Goal: Task Accomplishment & Management: Manage account settings

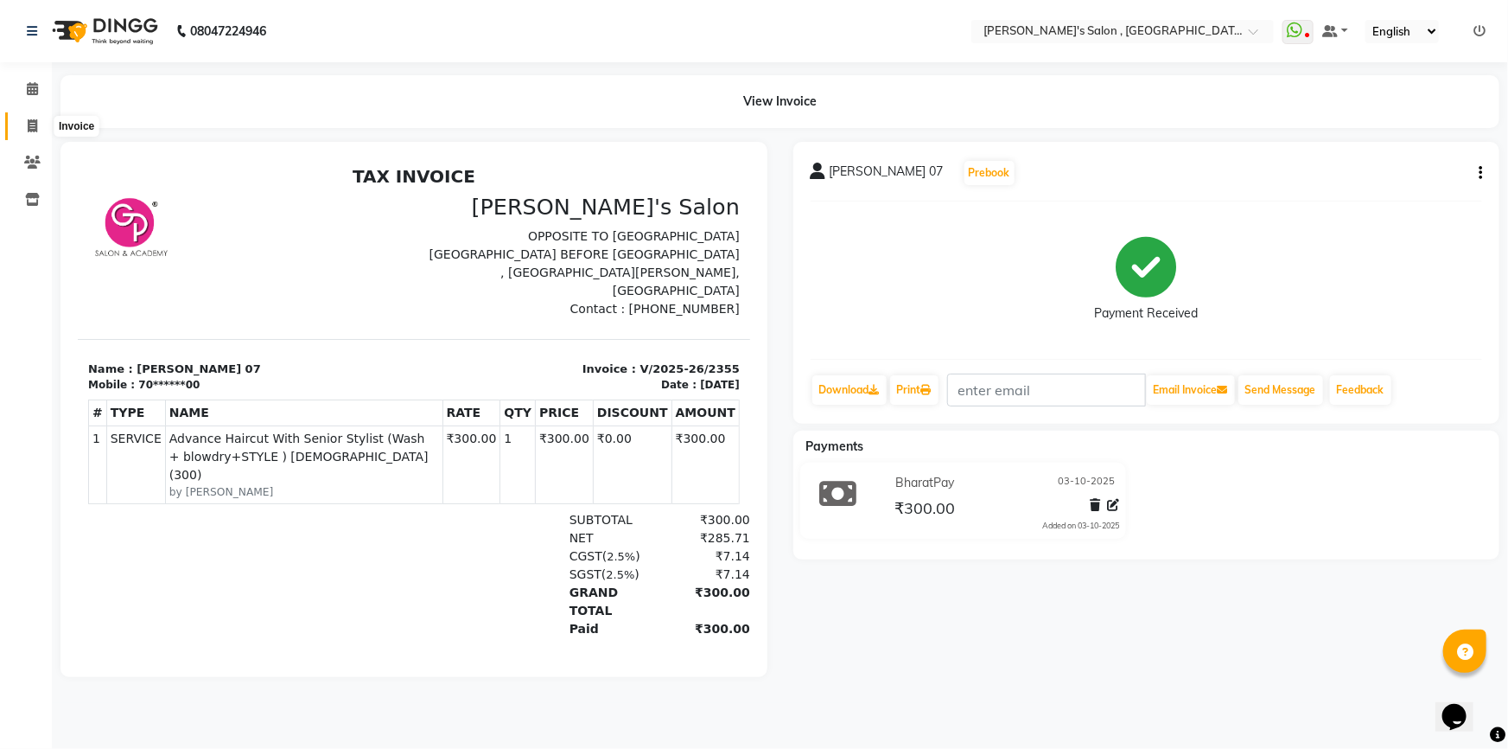
click at [31, 122] on icon at bounding box center [33, 125] width 10 height 13
select select "service"
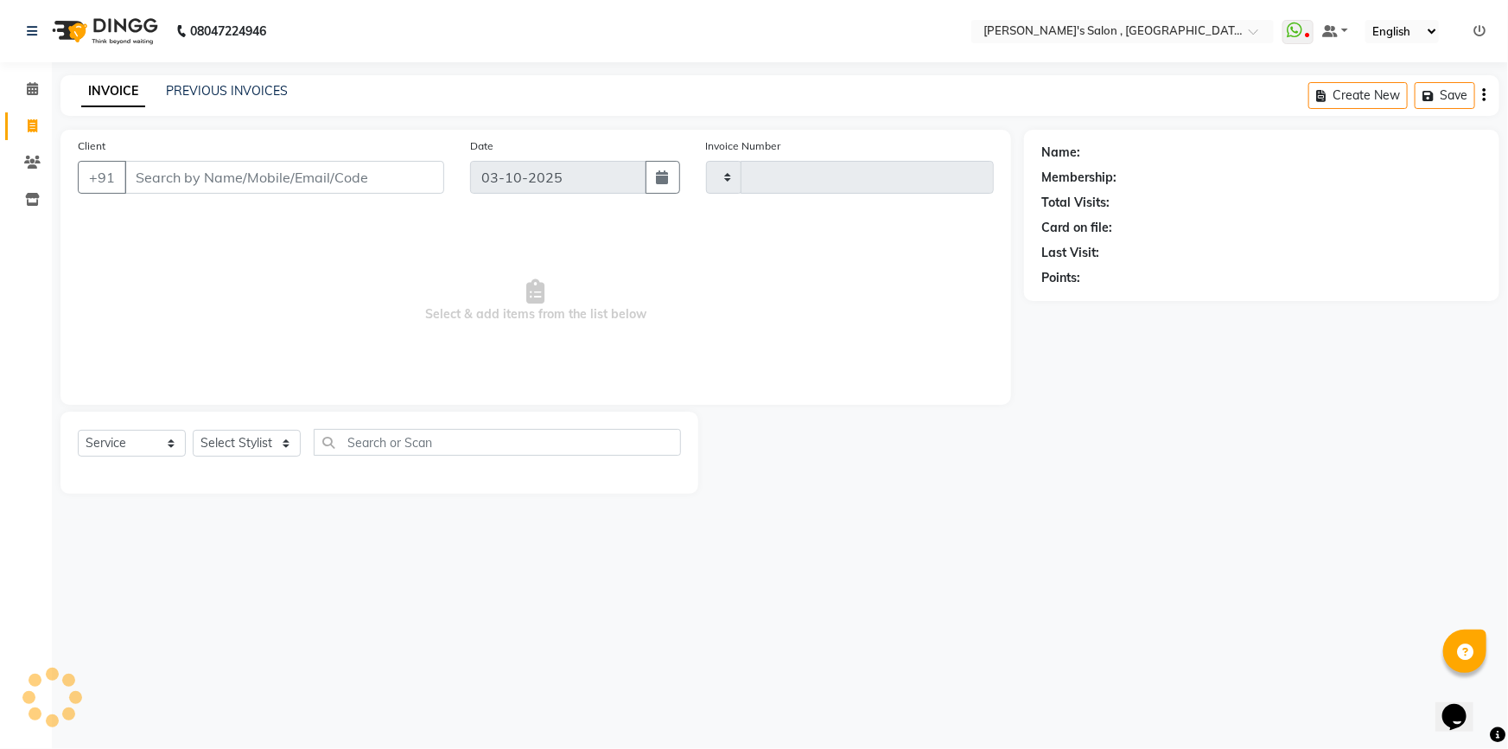
type input "2356"
select select "7416"
click at [270, 177] on input "Client" at bounding box center [284, 177] width 320 height 33
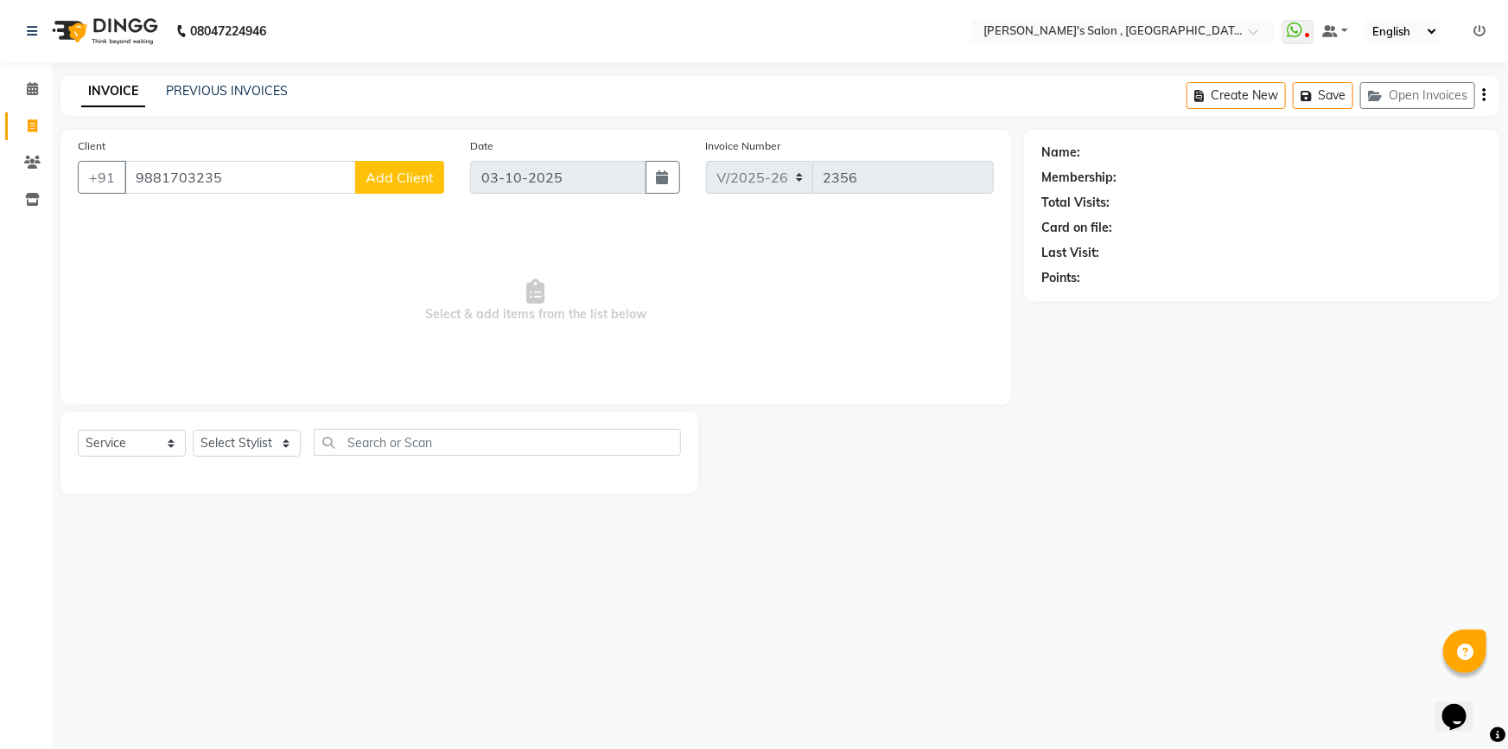
type input "9881703235"
click at [382, 175] on span "Add Client" at bounding box center [400, 177] width 68 height 17
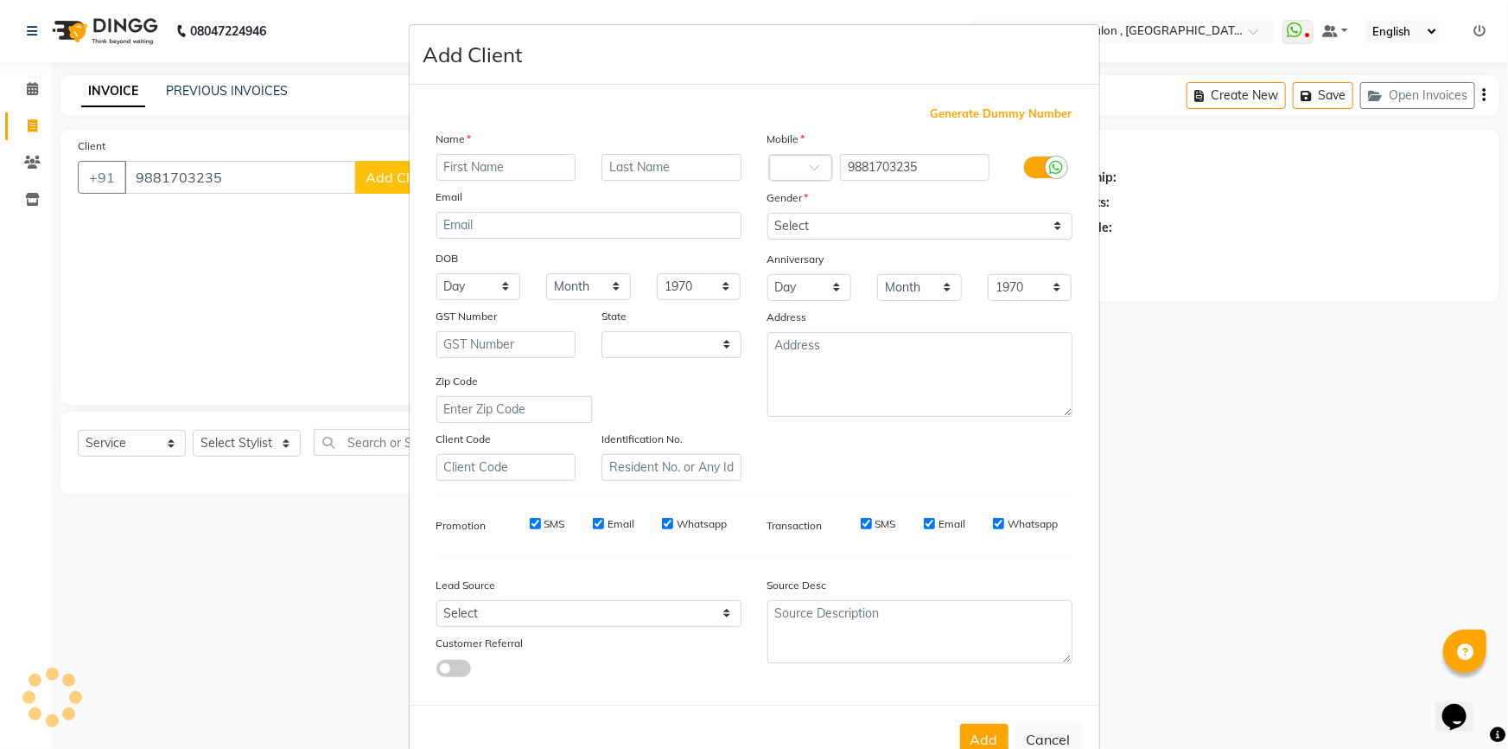
select select "22"
click at [295, 170] on ngb-modal-window "Add Client Generate Dummy Number Name Email DOB Day 01 02 03 04 05 06 07 08 09 …" at bounding box center [754, 374] width 1508 height 749
click at [1043, 737] on button "Cancel" at bounding box center [1049, 739] width 67 height 33
select select
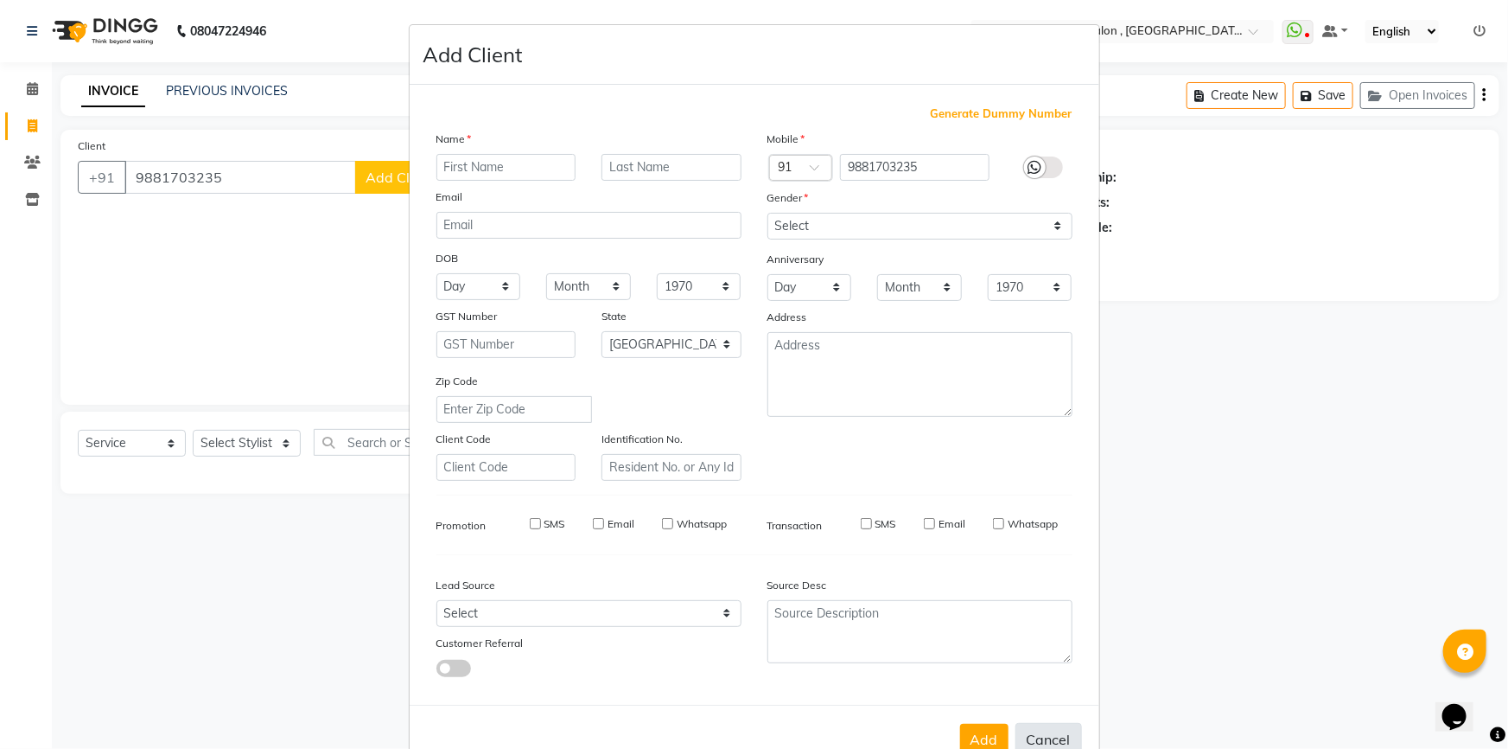
select select
select select "null"
select select
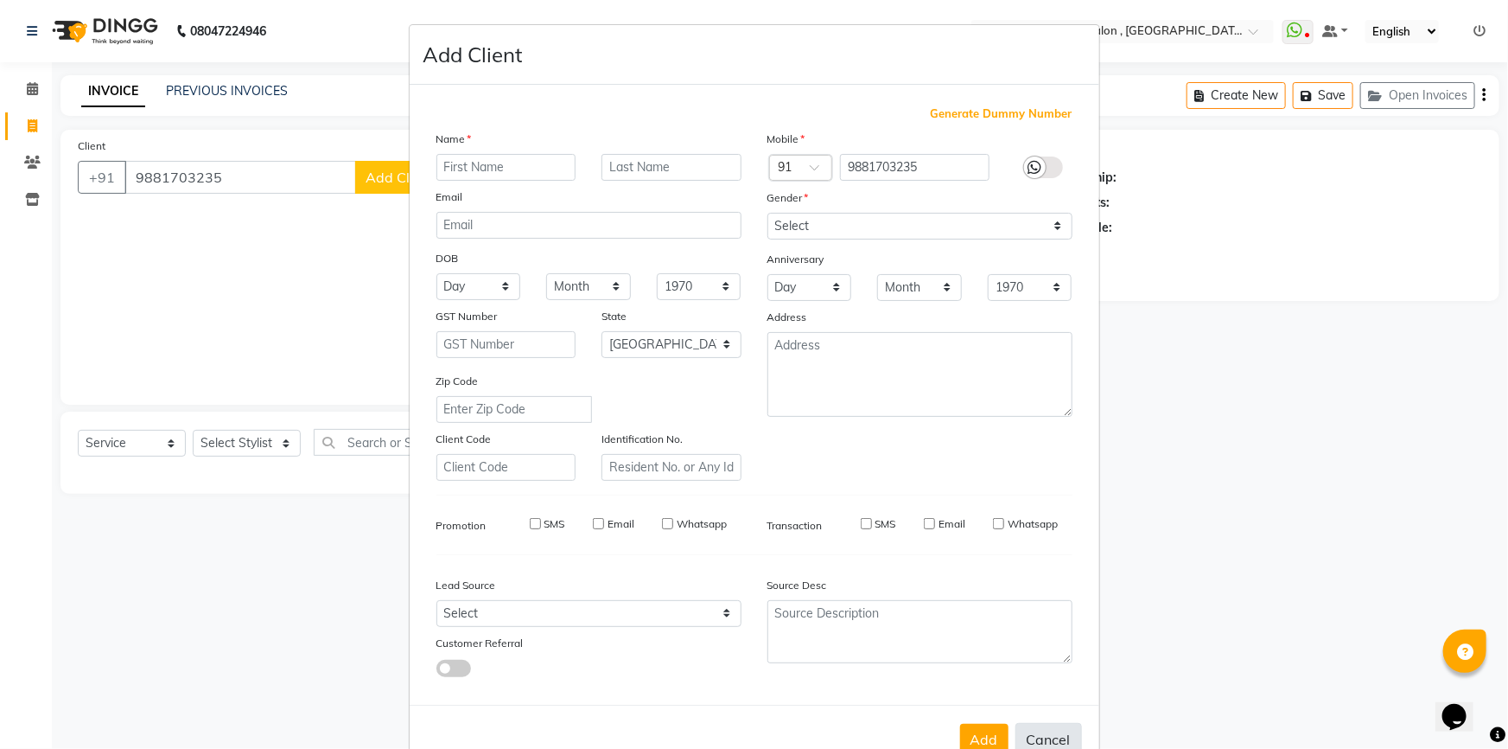
select select
checkbox input "false"
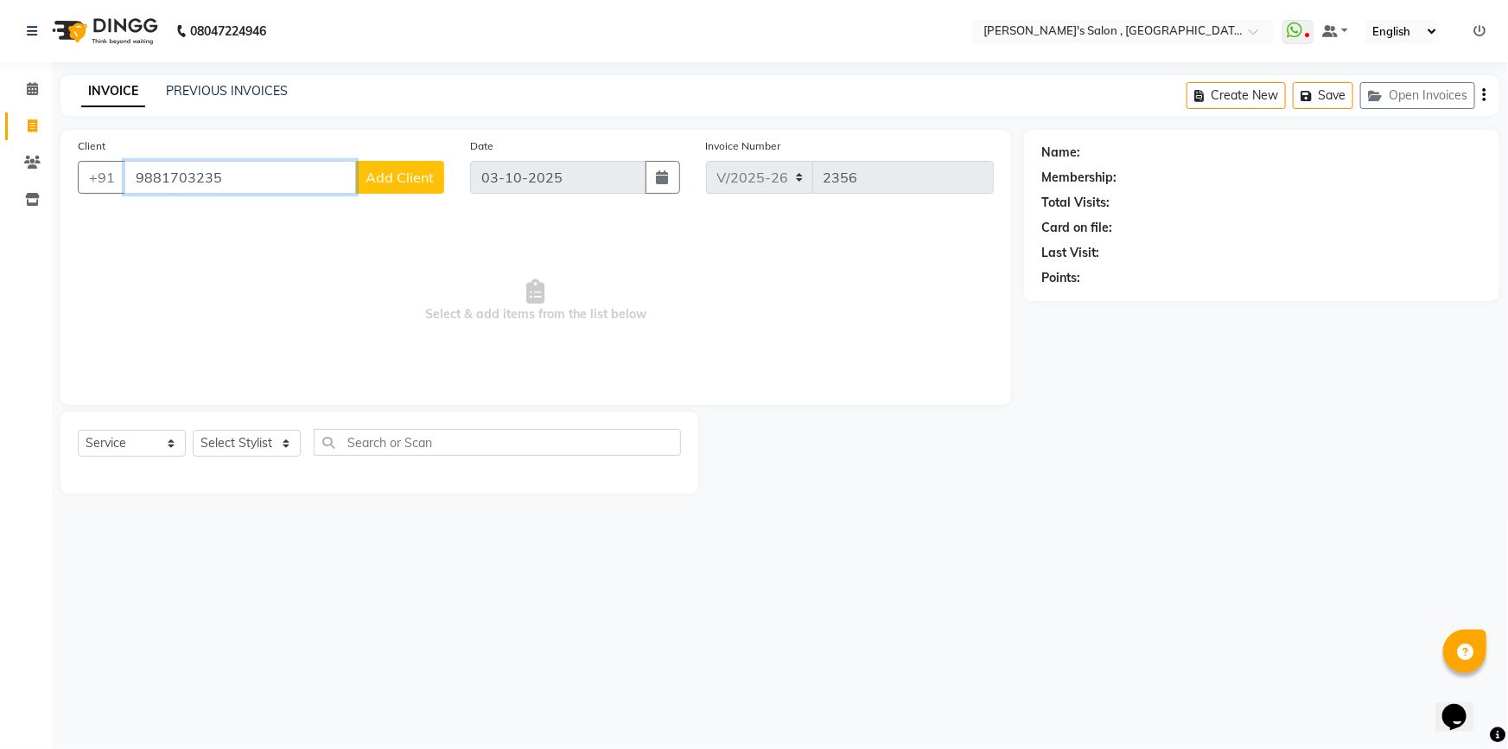
click at [244, 178] on input "9881703235" at bounding box center [240, 177] width 232 height 33
type input "9881703235"
click at [402, 187] on button "Add Client" at bounding box center [399, 177] width 89 height 33
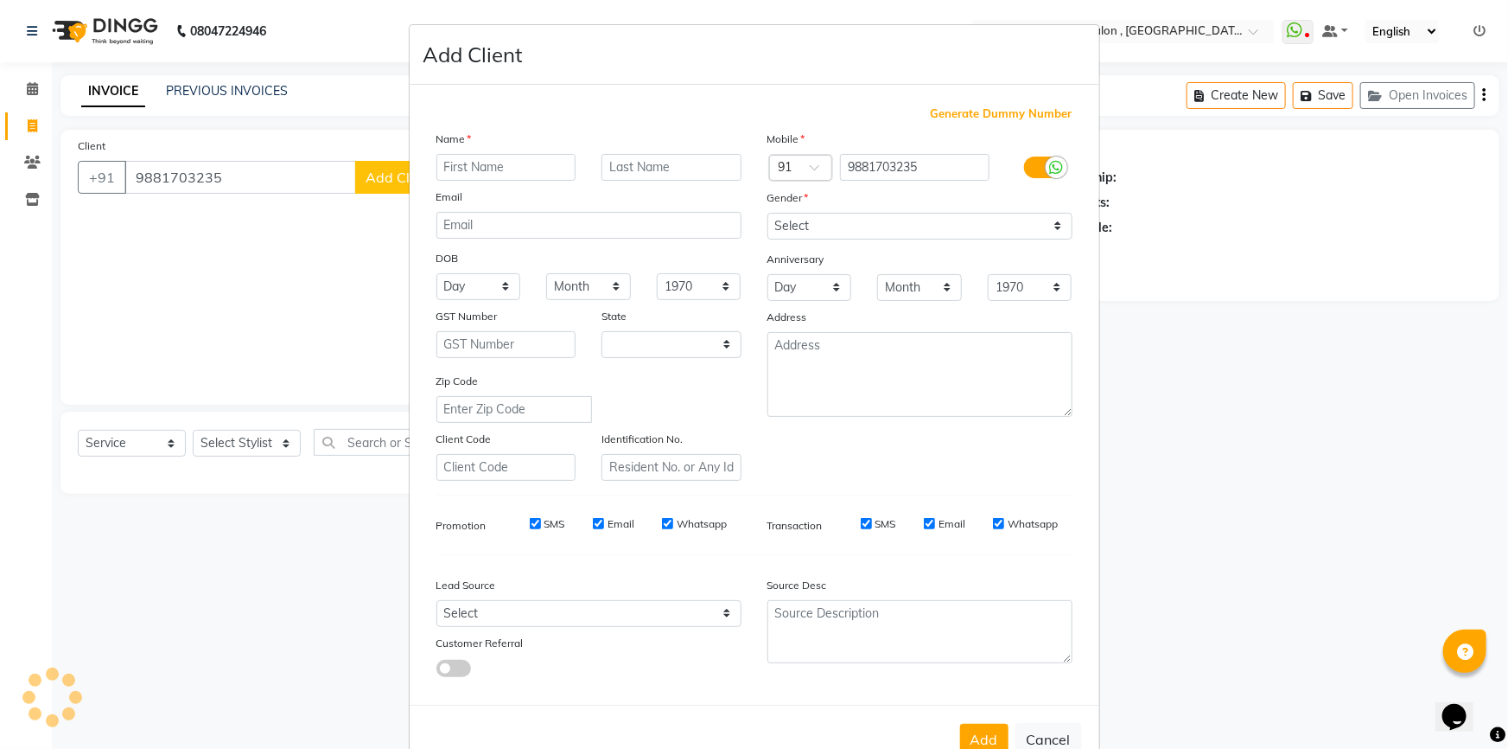
select select "22"
type input "v"
type input "[PERSON_NAME] 07"
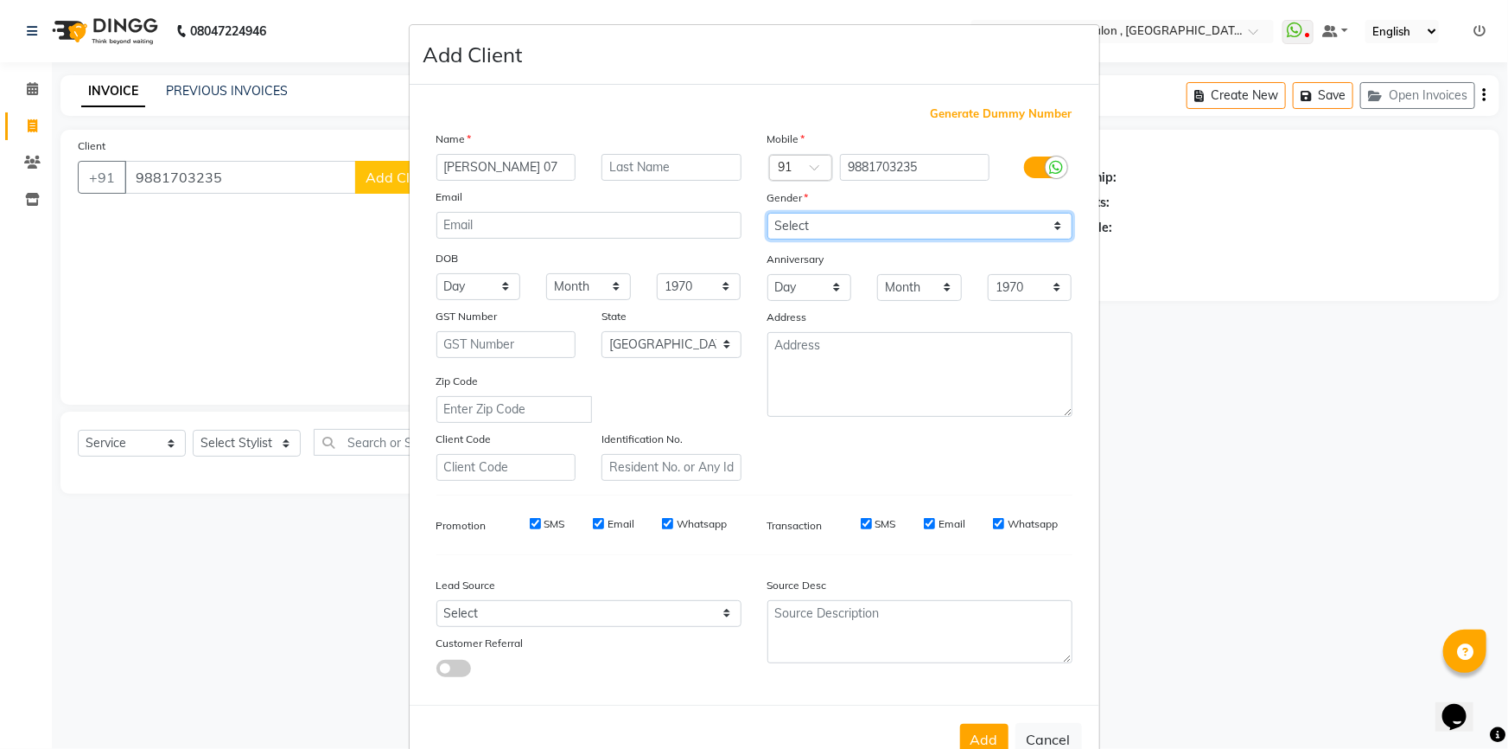
click at [870, 224] on select "Select [DEMOGRAPHIC_DATA] [DEMOGRAPHIC_DATA] Other Prefer Not To Say" at bounding box center [920, 226] width 305 height 27
select select "[DEMOGRAPHIC_DATA]"
click at [768, 213] on select "Select [DEMOGRAPHIC_DATA] [DEMOGRAPHIC_DATA] Other Prefer Not To Say" at bounding box center [920, 226] width 305 height 27
click at [979, 742] on button "Add" at bounding box center [984, 738] width 48 height 31
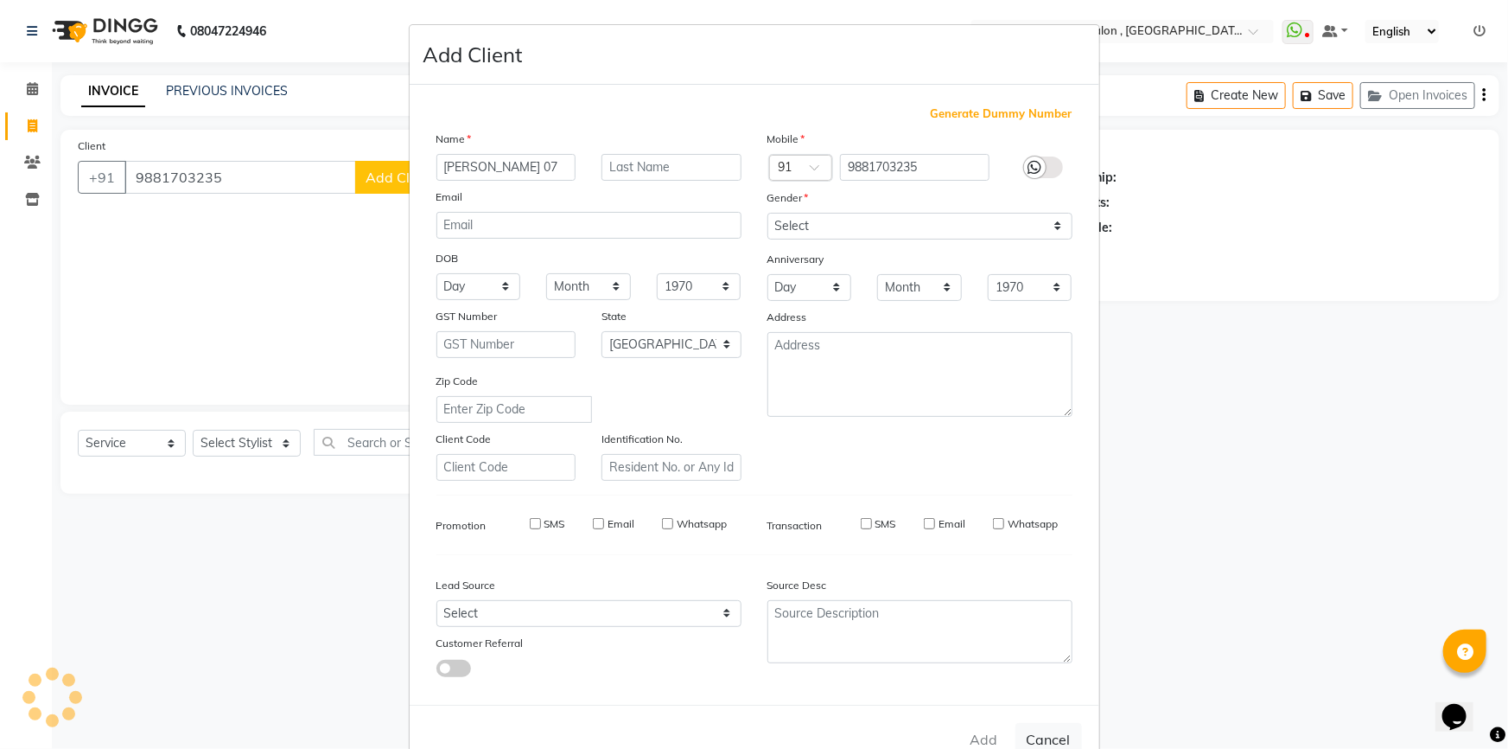
type input "98******35"
select select
select select "null"
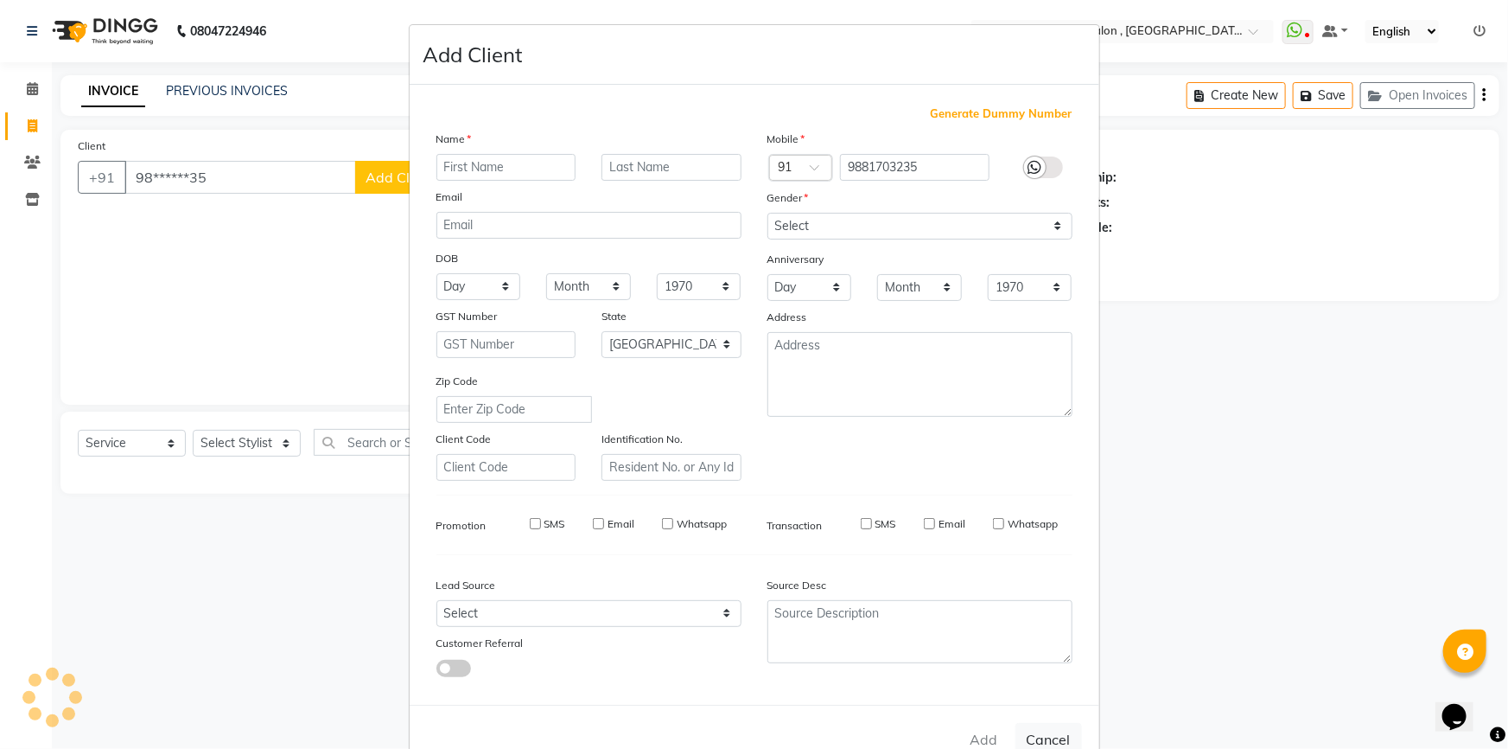
select select
checkbox input "false"
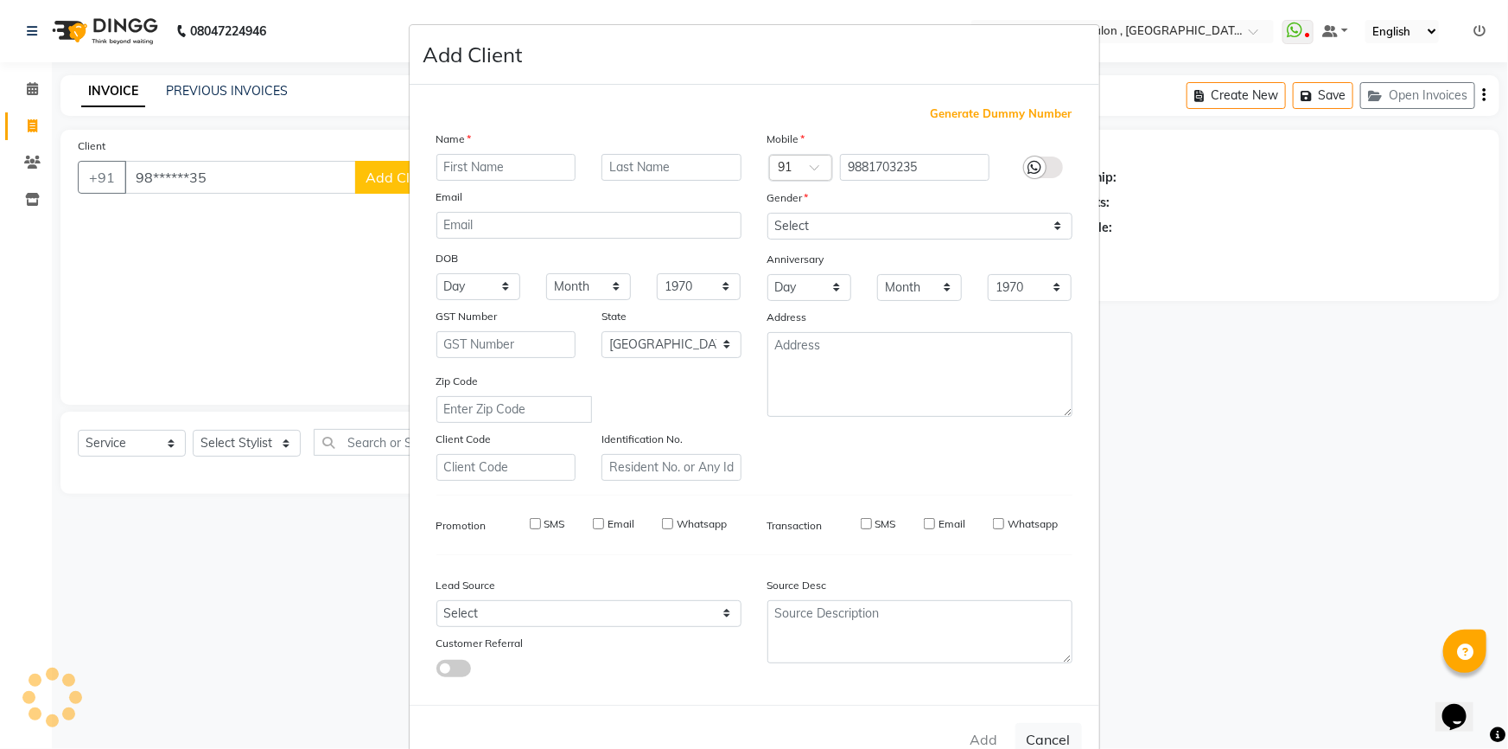
checkbox input "false"
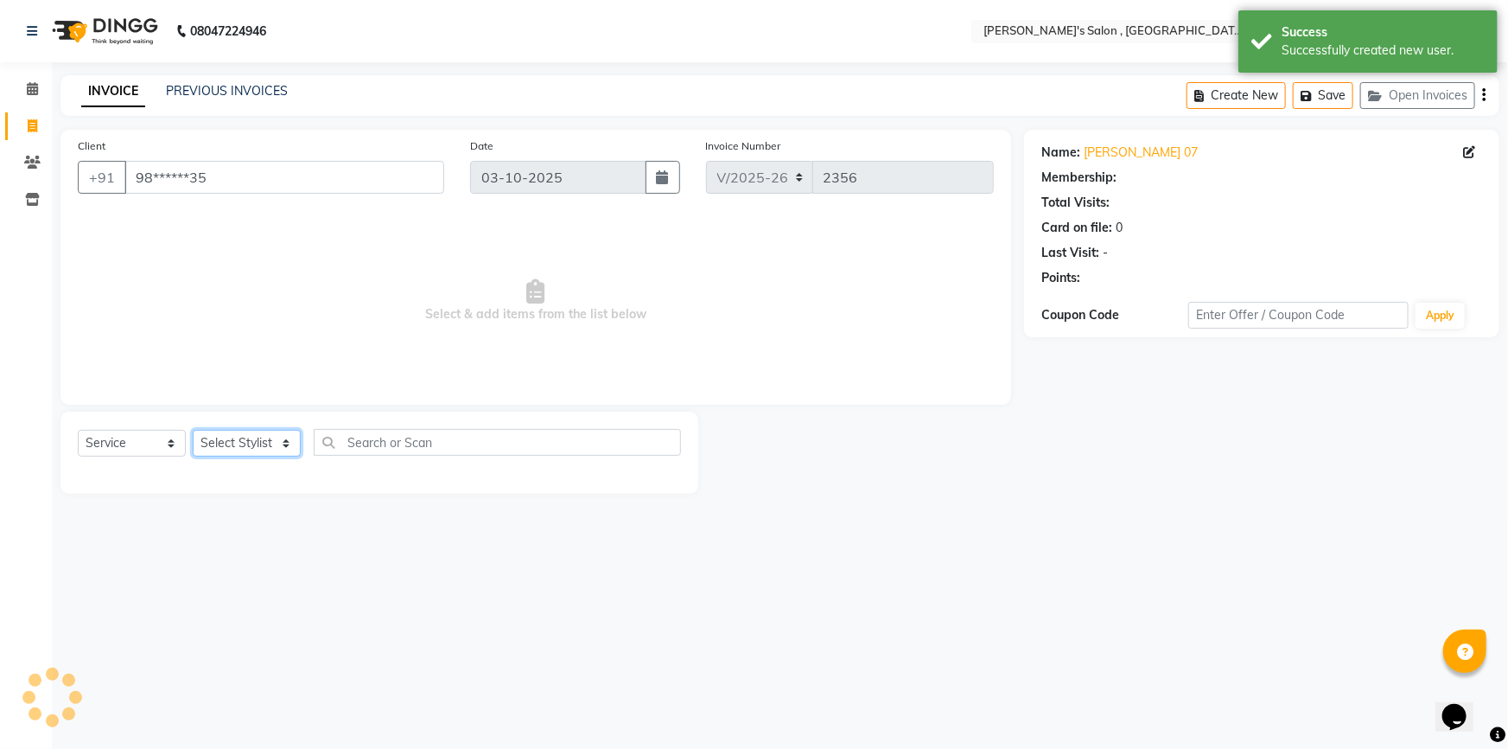
click at [242, 436] on select "Select Stylist ABHISHEK AKASH SH ARJUN SIR Manager [PERSON_NAME] [PERSON_NAME] …" at bounding box center [247, 443] width 108 height 27
select select "67371"
click at [193, 430] on select "Select Stylist ABHISHEK AKASH SH ARJUN SIR Manager [PERSON_NAME] [PERSON_NAME] …" at bounding box center [247, 443] width 108 height 27
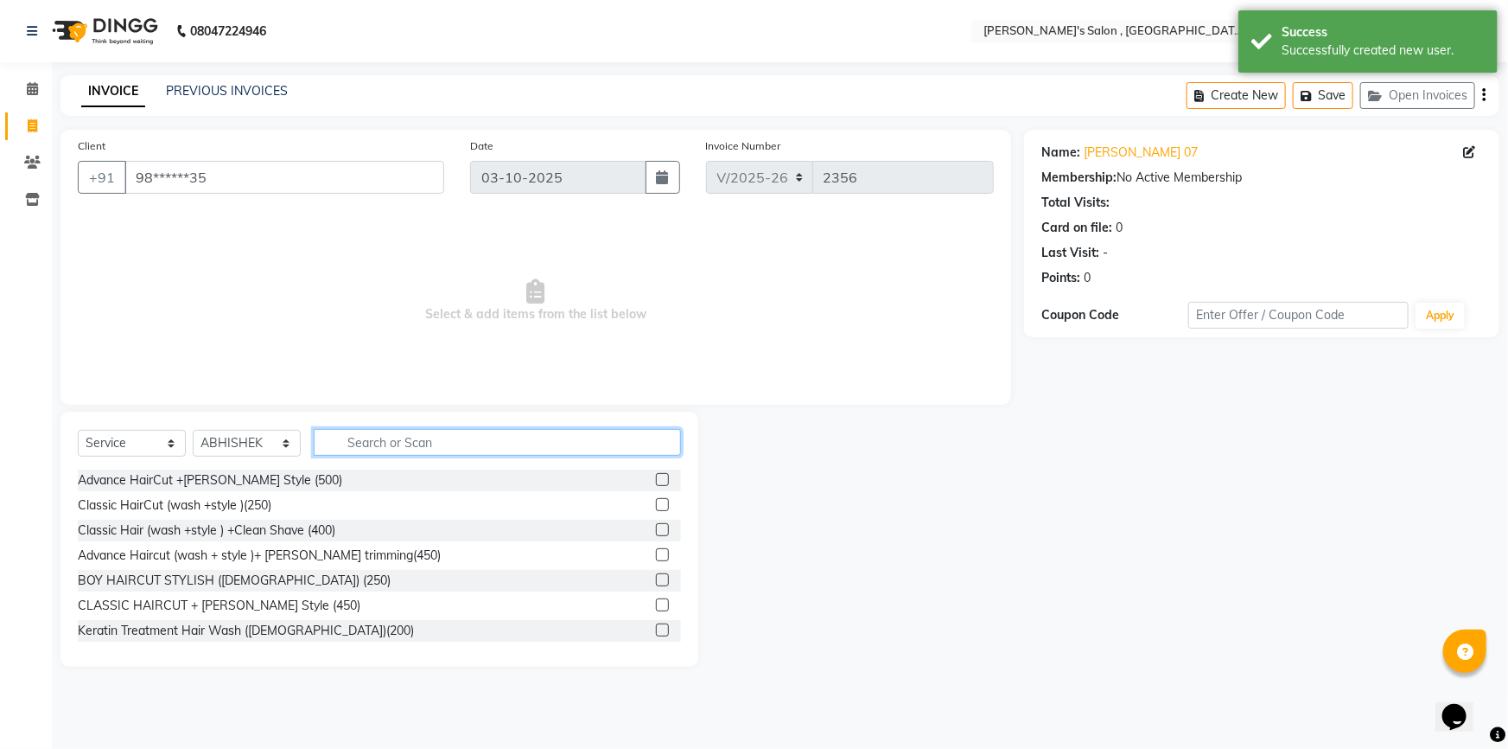
click at [398, 440] on input "text" at bounding box center [497, 442] width 367 height 27
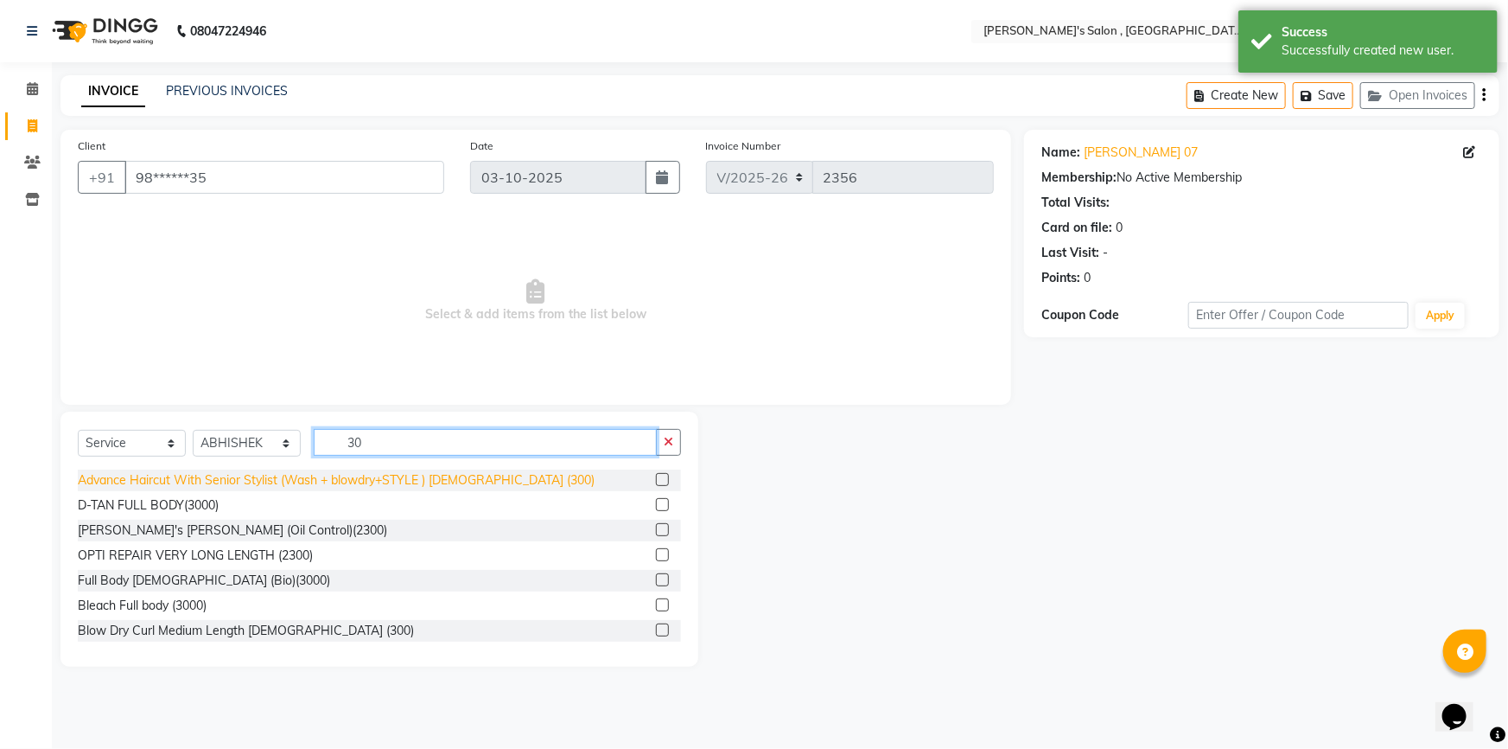
type input "30"
click at [424, 481] on div "Advance Haircut With Senior Stylist (Wash + blowdry+STYLE ) [DEMOGRAPHIC_DATA] …" at bounding box center [336, 480] width 517 height 18
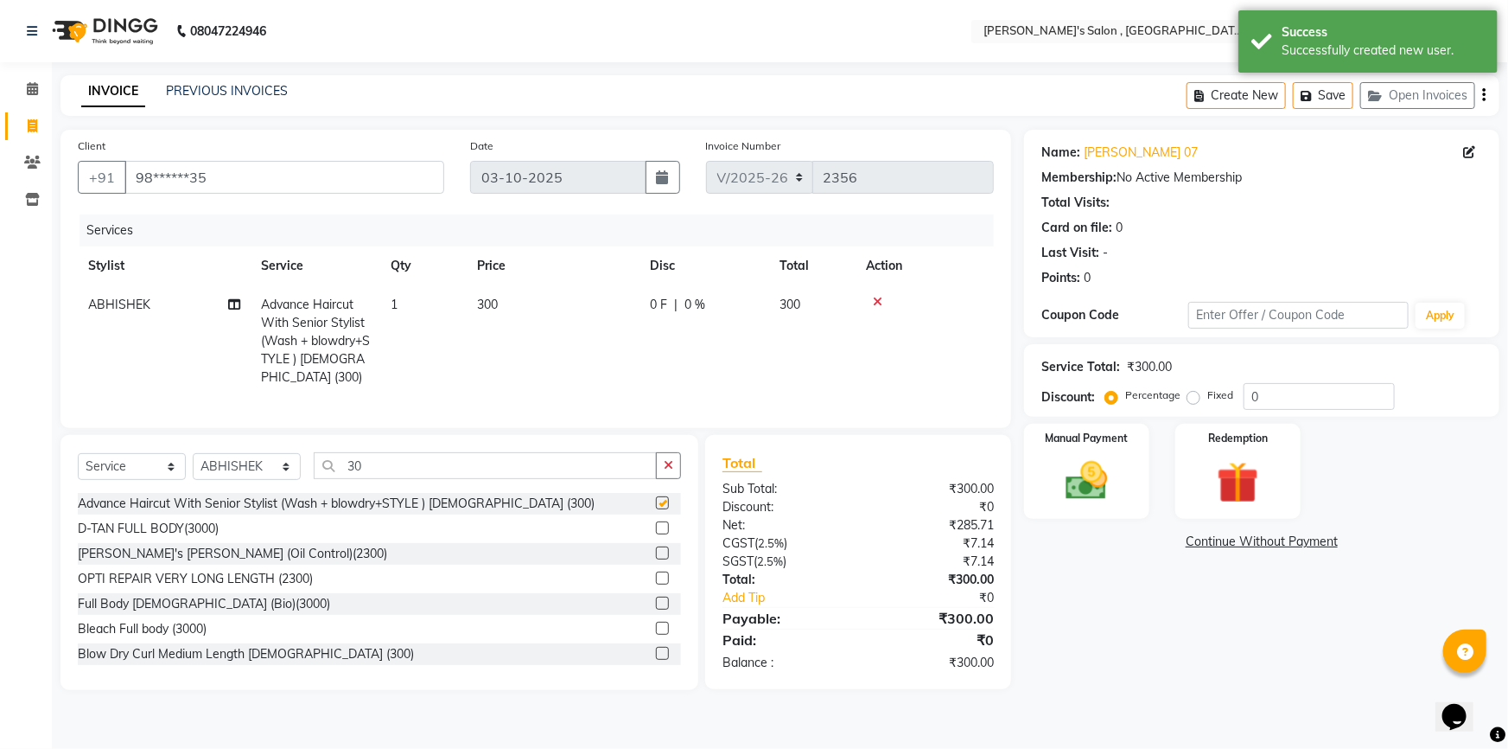
checkbox input "false"
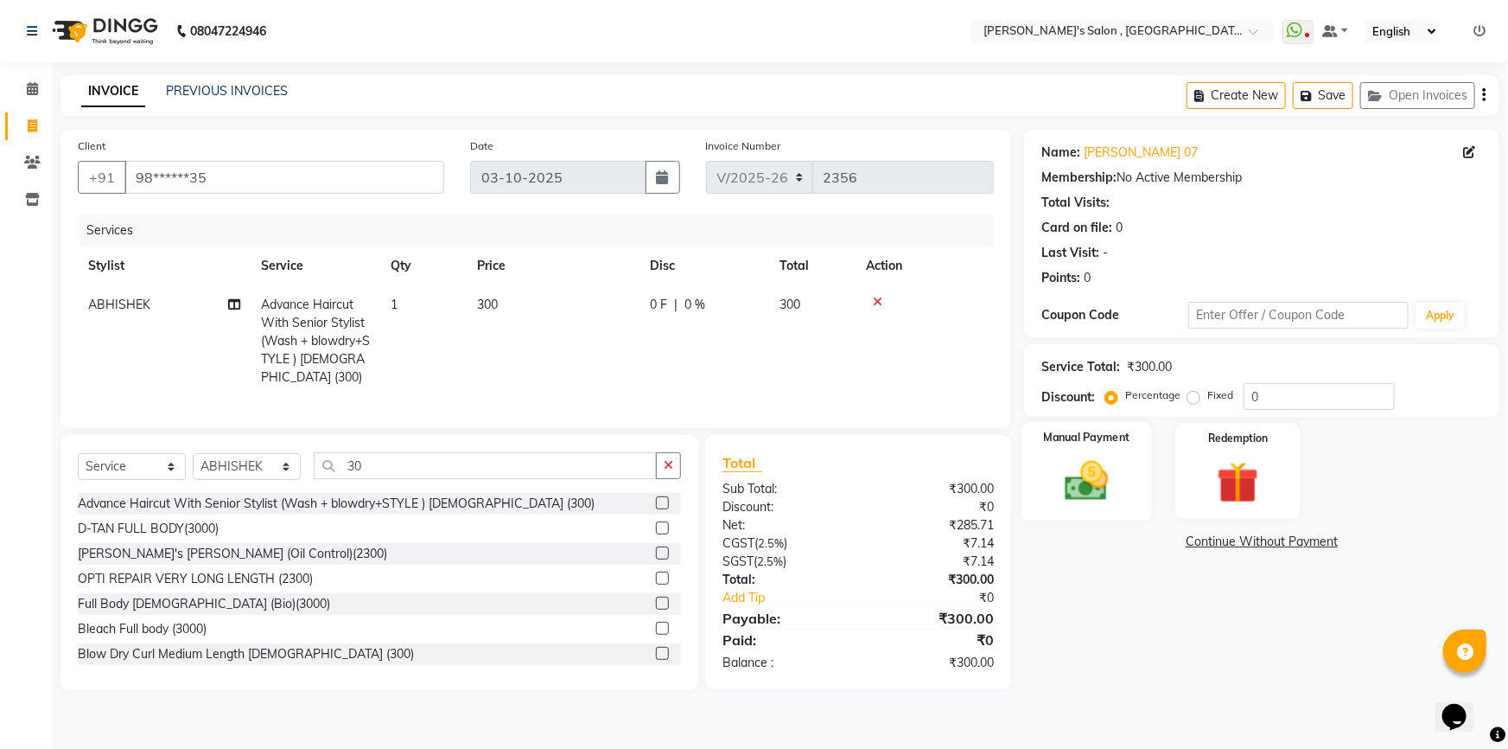
click at [1048, 481] on div "Manual Payment" at bounding box center [1087, 471] width 131 height 99
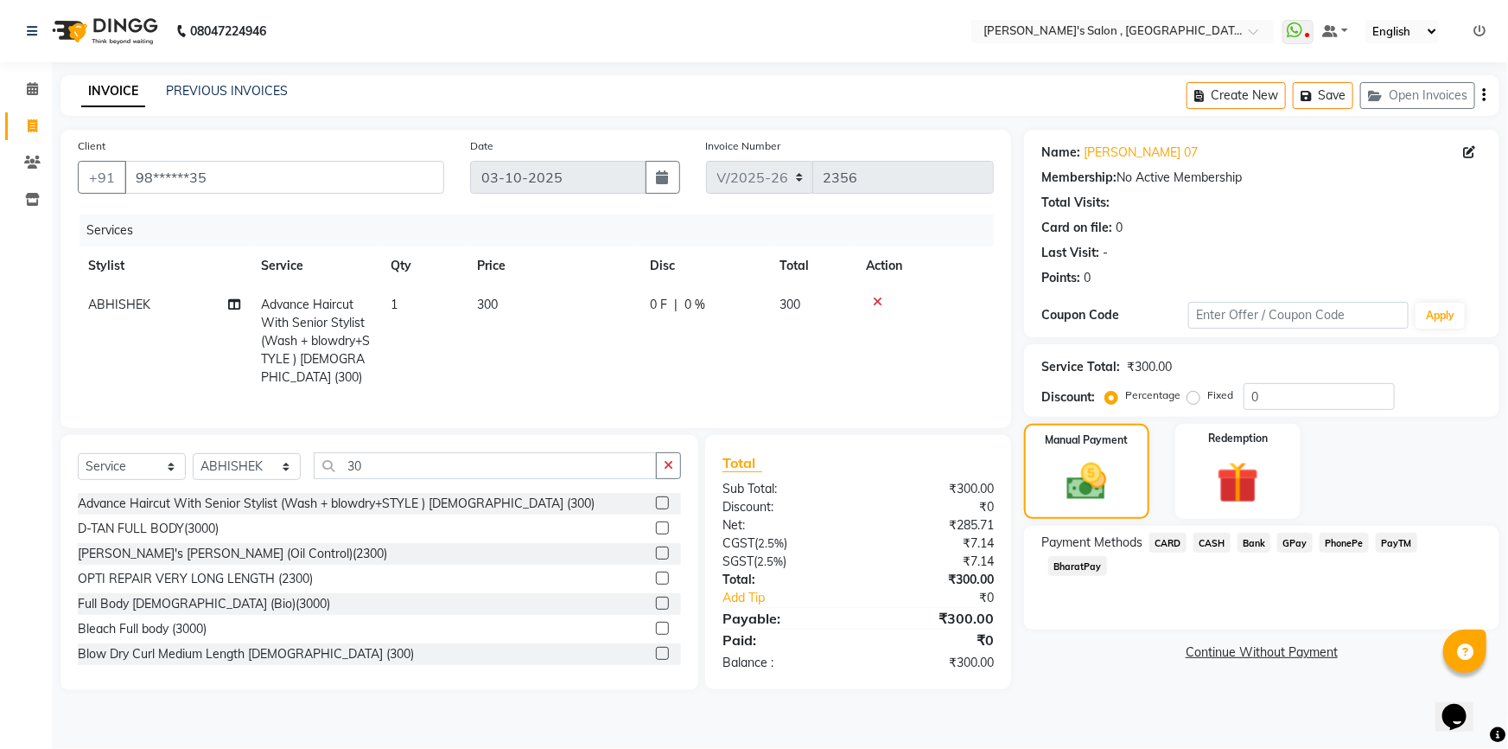
click at [1220, 540] on span "CASH" at bounding box center [1212, 542] width 37 height 20
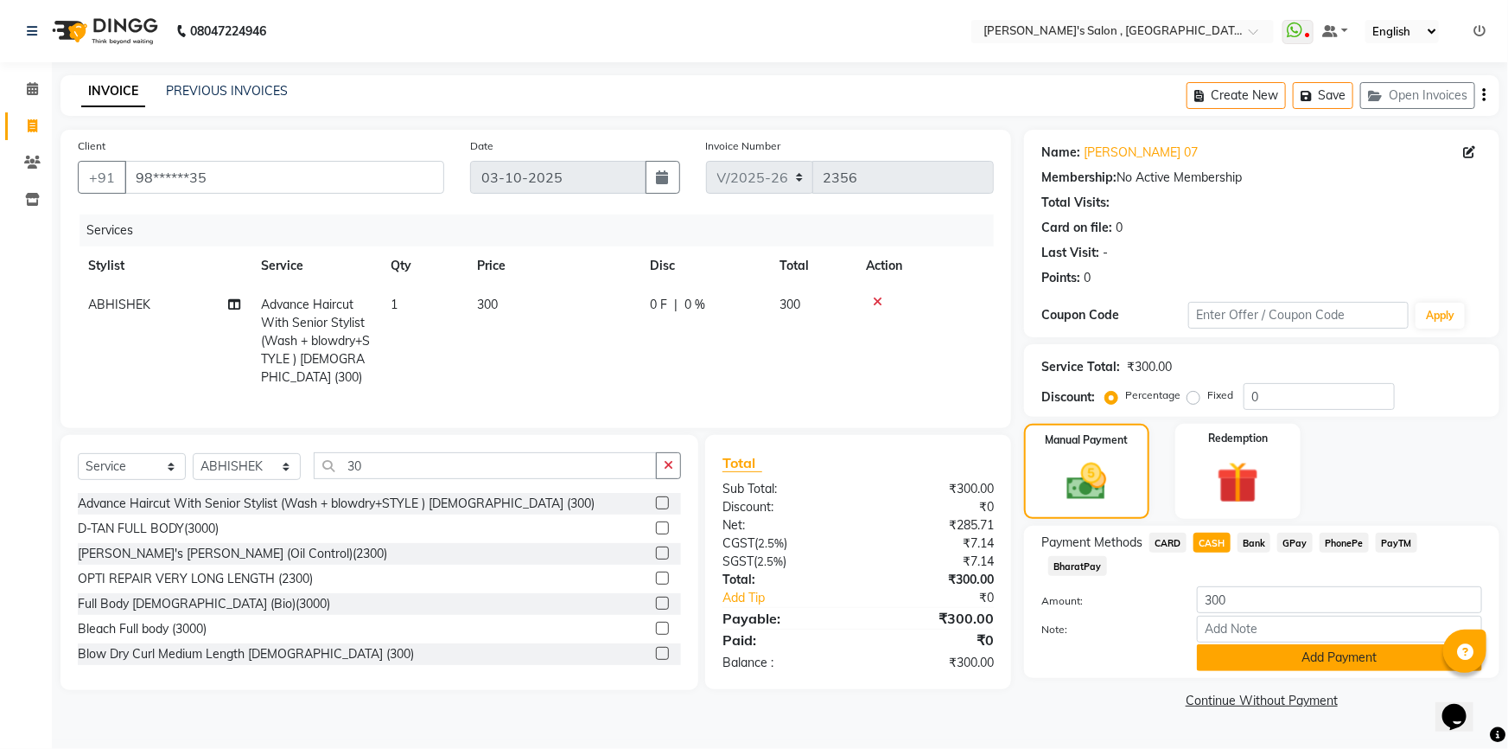
click at [1240, 644] on button "Add Payment" at bounding box center [1339, 657] width 285 height 27
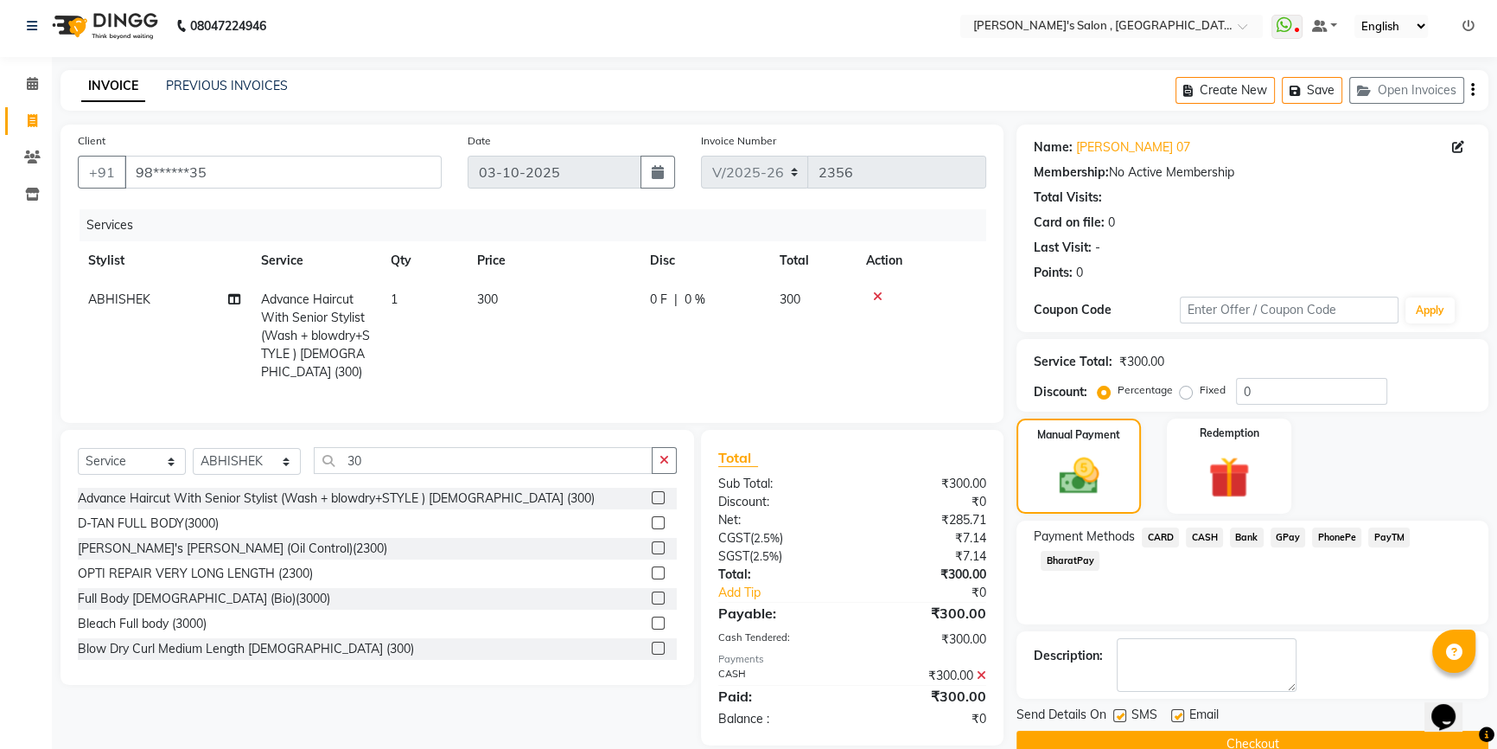
scroll to position [40, 0]
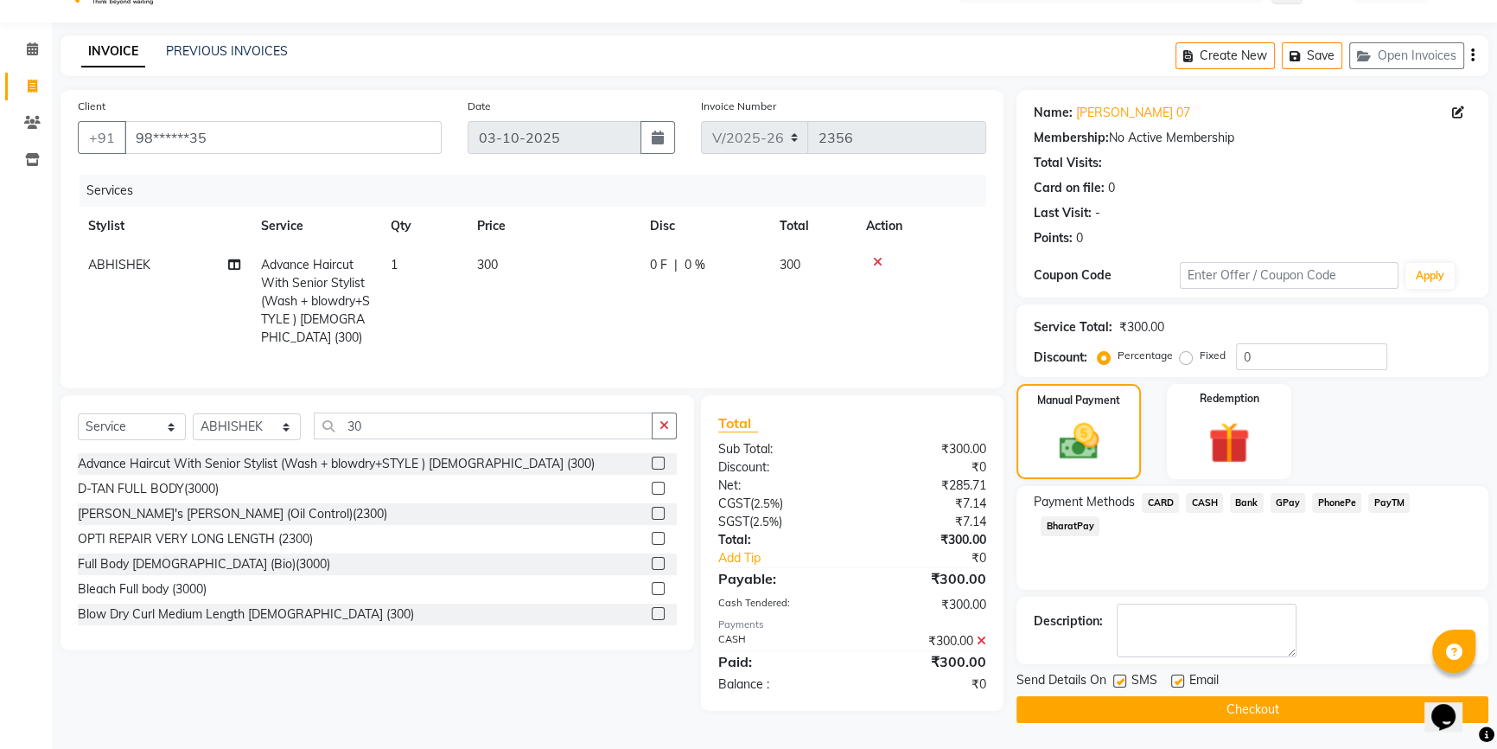
click at [1239, 704] on button "Checkout" at bounding box center [1253, 709] width 472 height 27
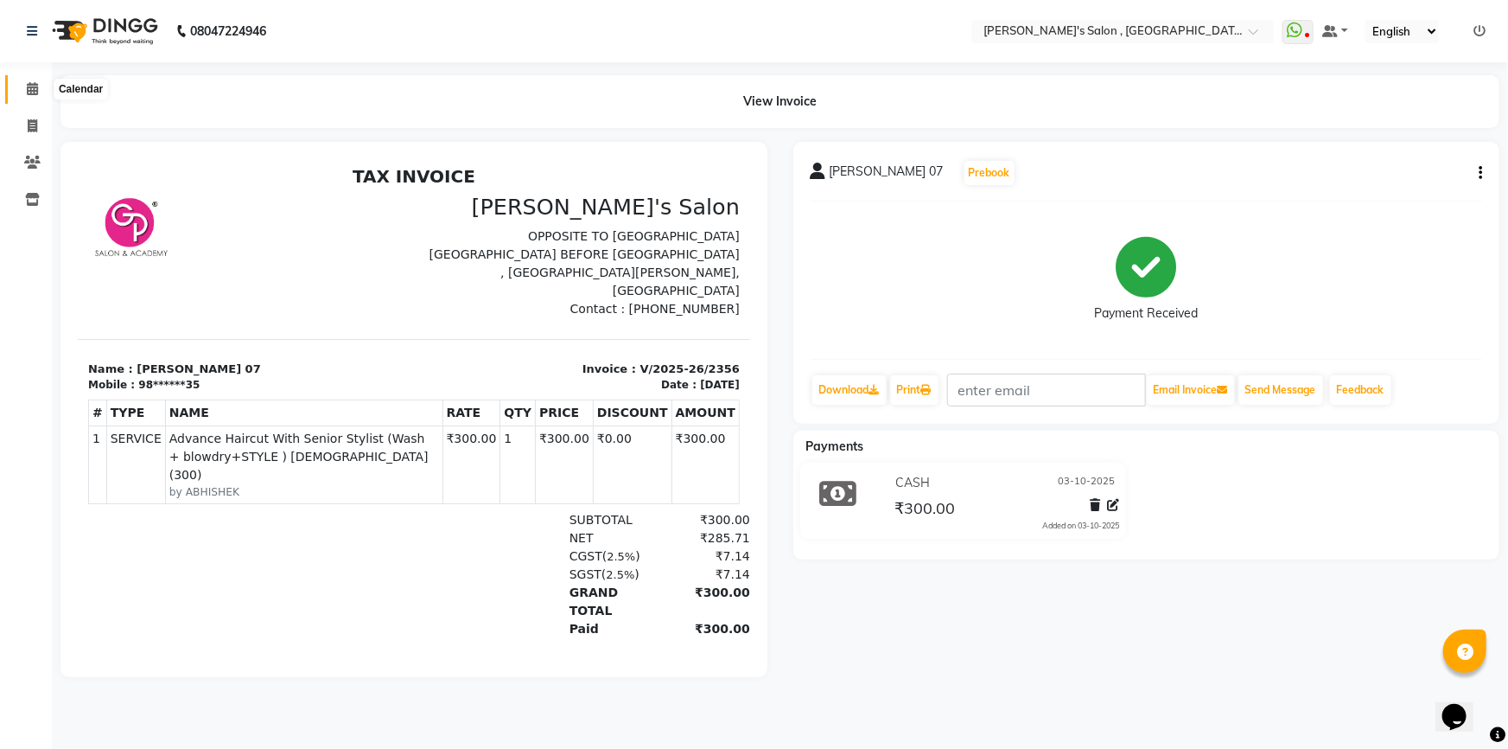
click at [28, 87] on icon at bounding box center [32, 88] width 11 height 13
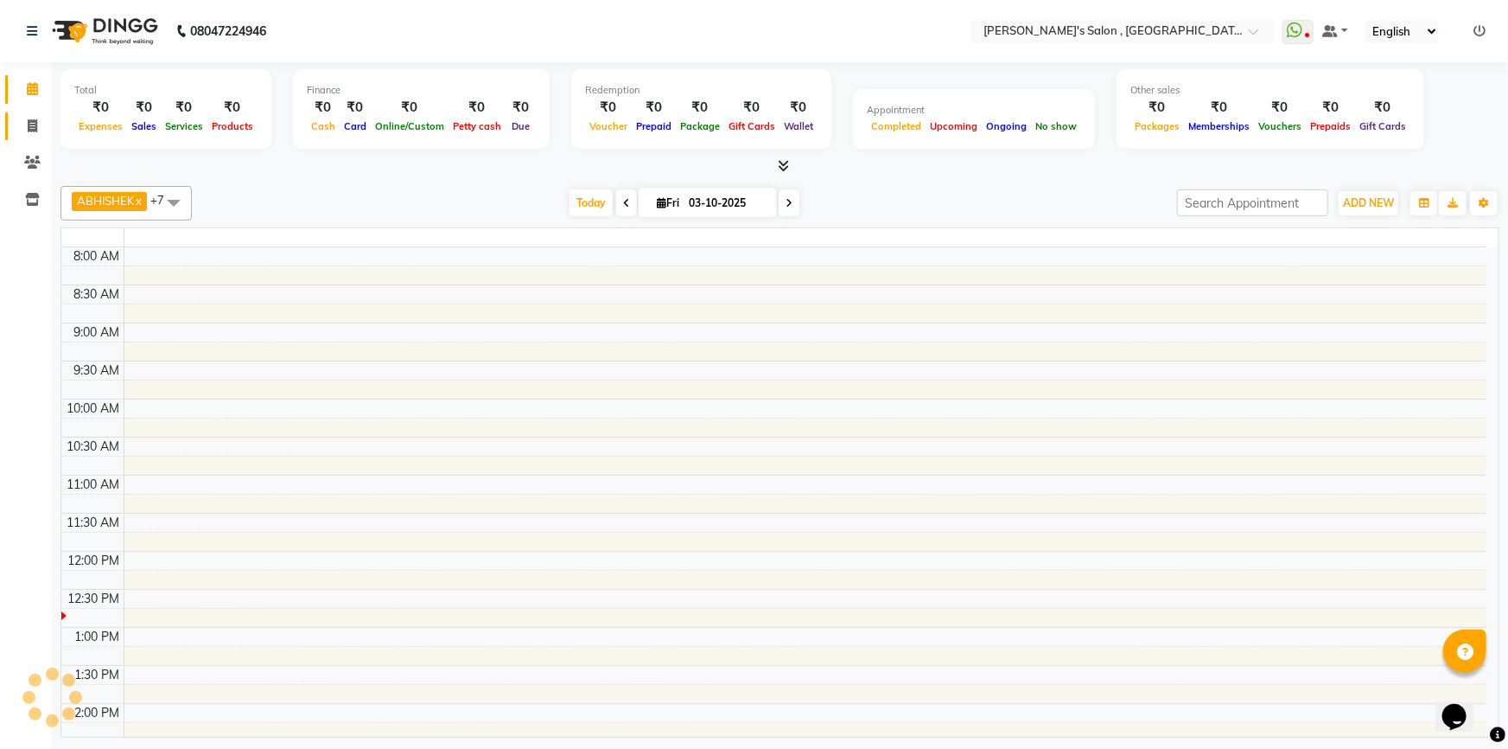
click at [33, 129] on icon at bounding box center [33, 125] width 10 height 13
select select "service"
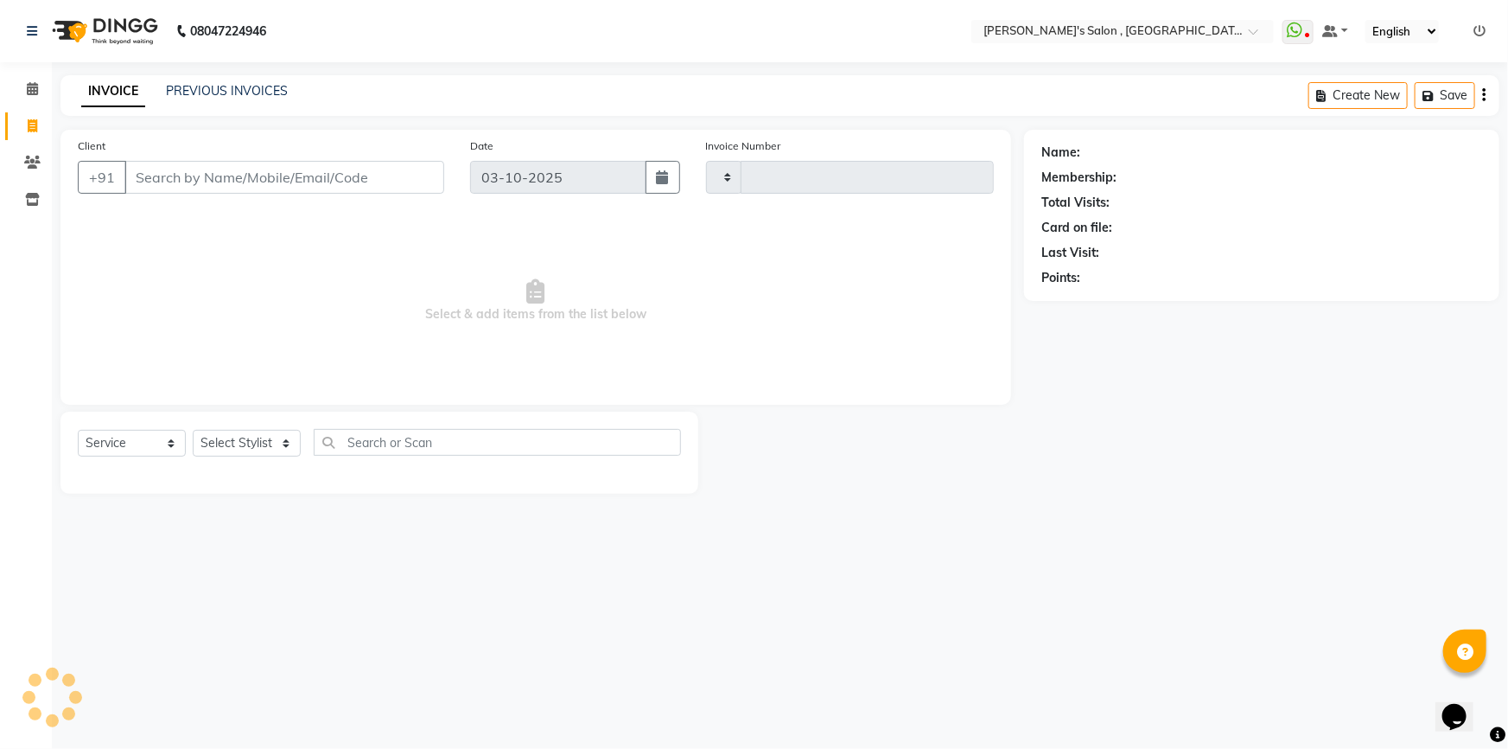
type input "2357"
select select "7416"
click at [207, 182] on input "Client" at bounding box center [284, 177] width 320 height 33
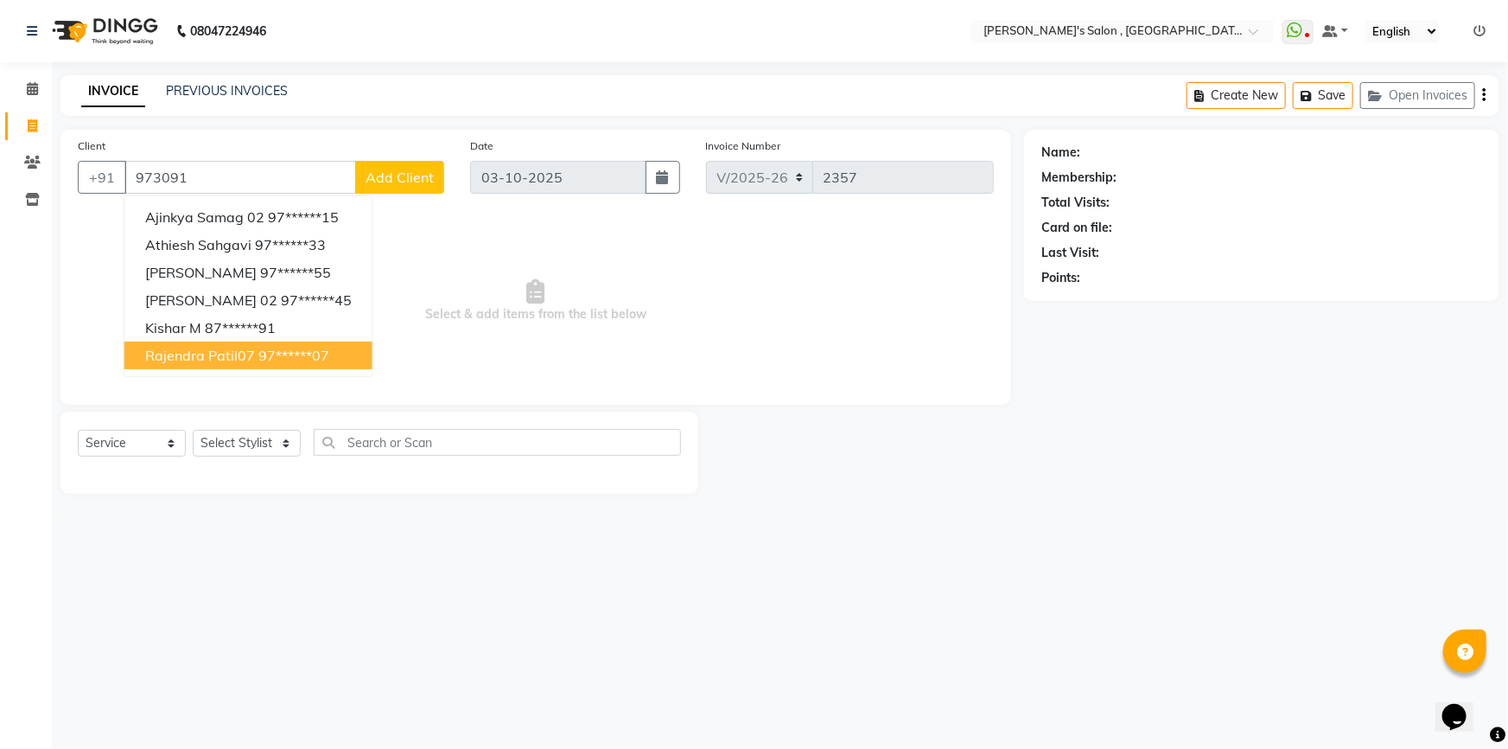
click at [262, 360] on ngb-highlight "97******07" at bounding box center [293, 355] width 71 height 17
type input "97******07"
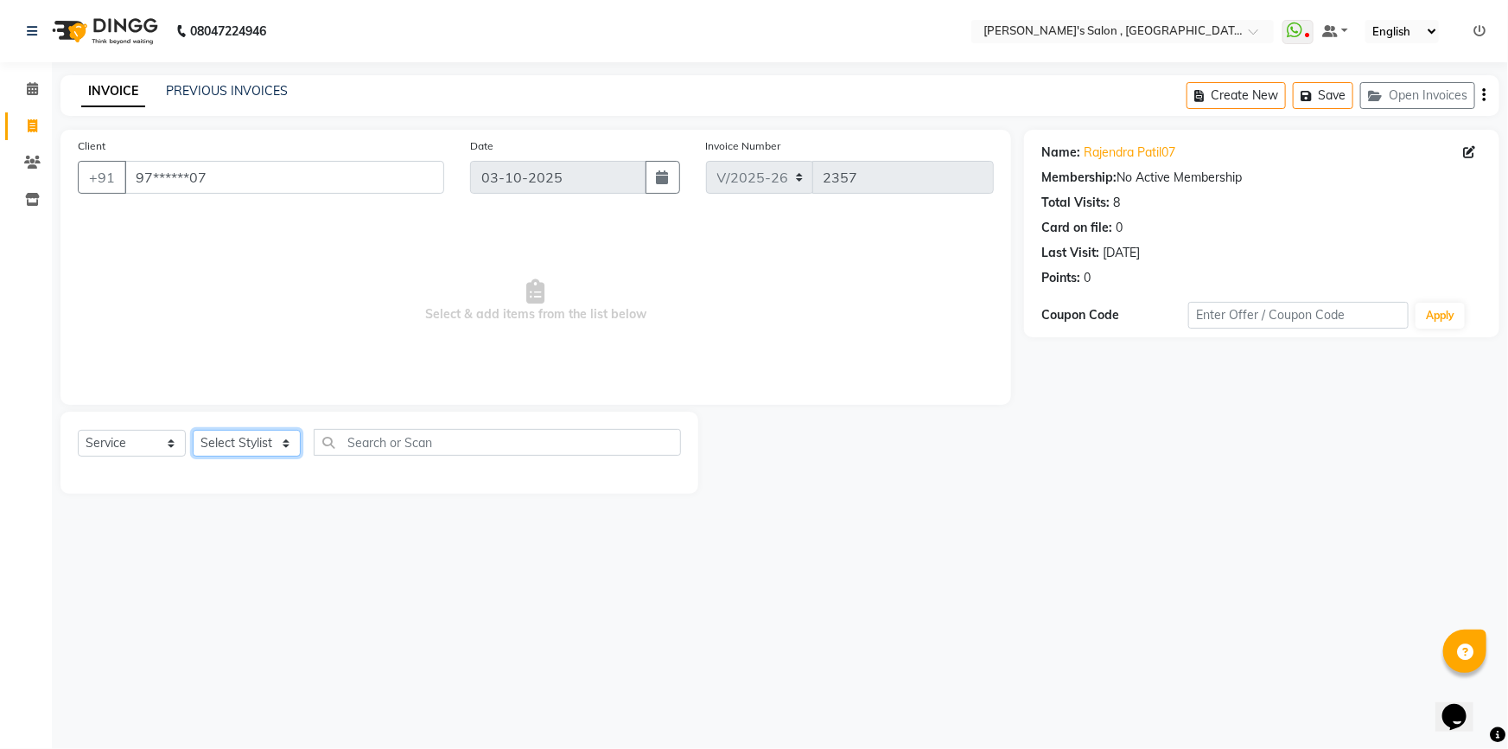
drag, startPoint x: 267, startPoint y: 452, endPoint x: 258, endPoint y: 456, distance: 10.4
click at [267, 452] on select "Select Stylist ABHISHEK AKASH SH ARJUN SIR Manager [PERSON_NAME] [PERSON_NAME] …" at bounding box center [247, 443] width 108 height 27
select select "79873"
click at [193, 430] on select "Select Stylist ABHISHEK AKASH SH ARJUN SIR Manager [PERSON_NAME] [PERSON_NAME] …" at bounding box center [247, 443] width 108 height 27
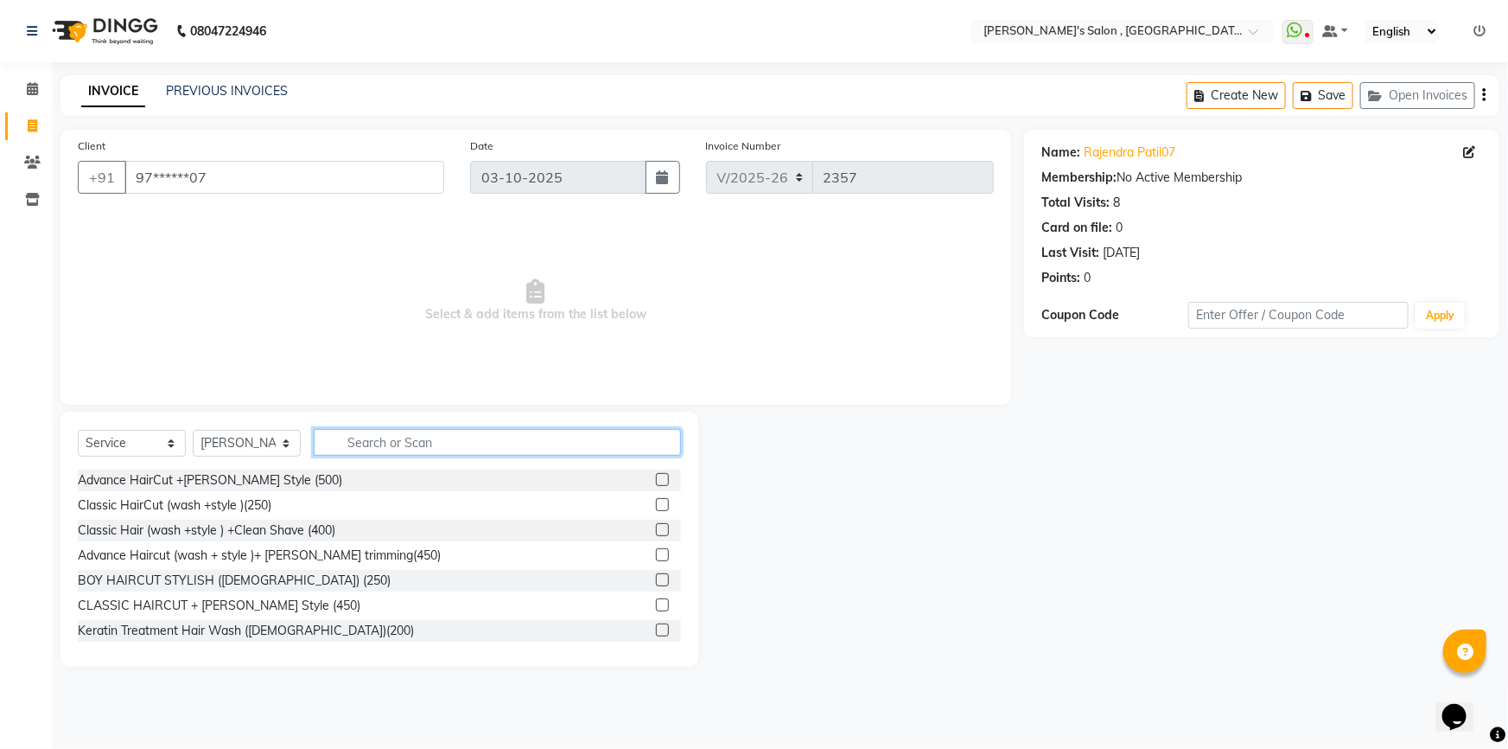
click at [414, 436] on input "text" at bounding box center [497, 442] width 367 height 27
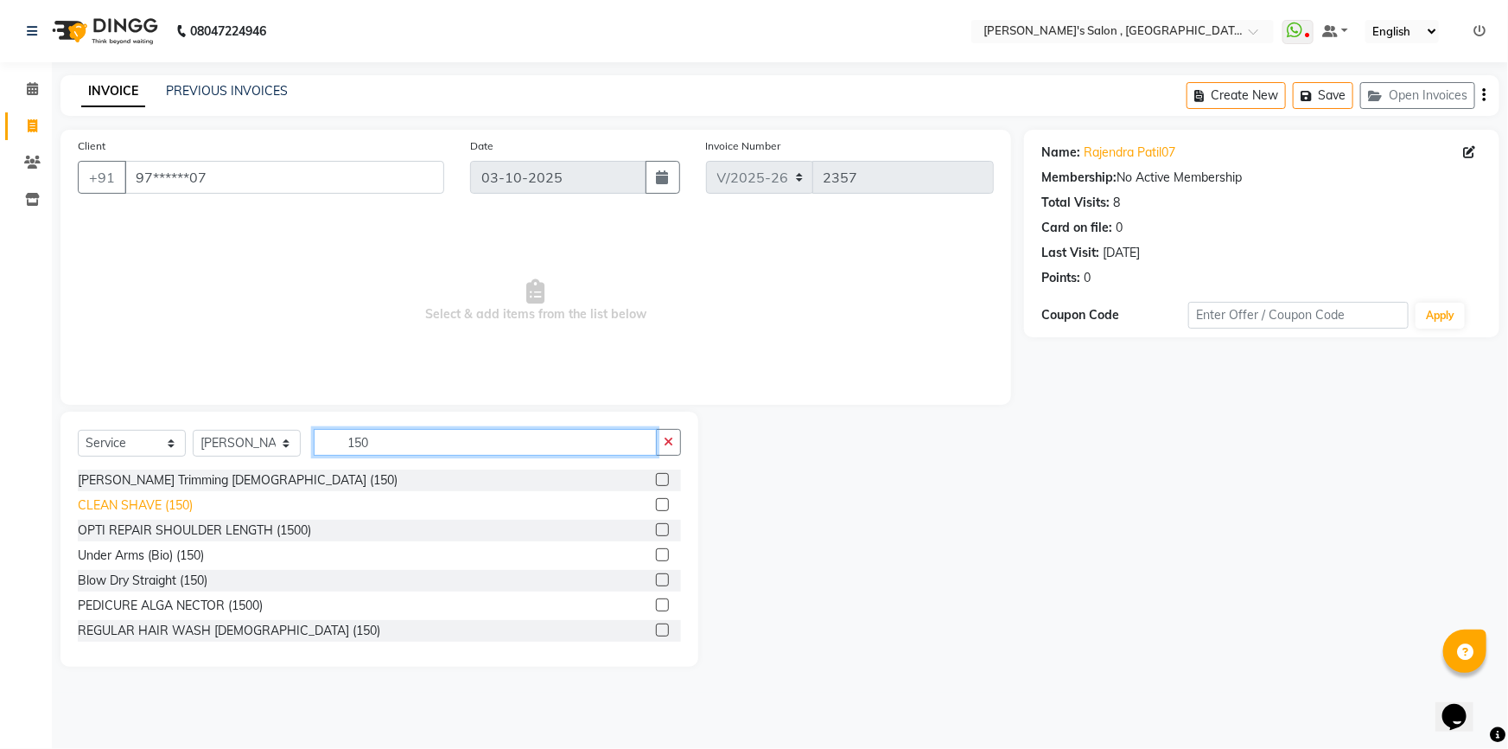
type input "150"
click at [114, 510] on div "CLEAN SHAVE (150)" at bounding box center [135, 505] width 115 height 18
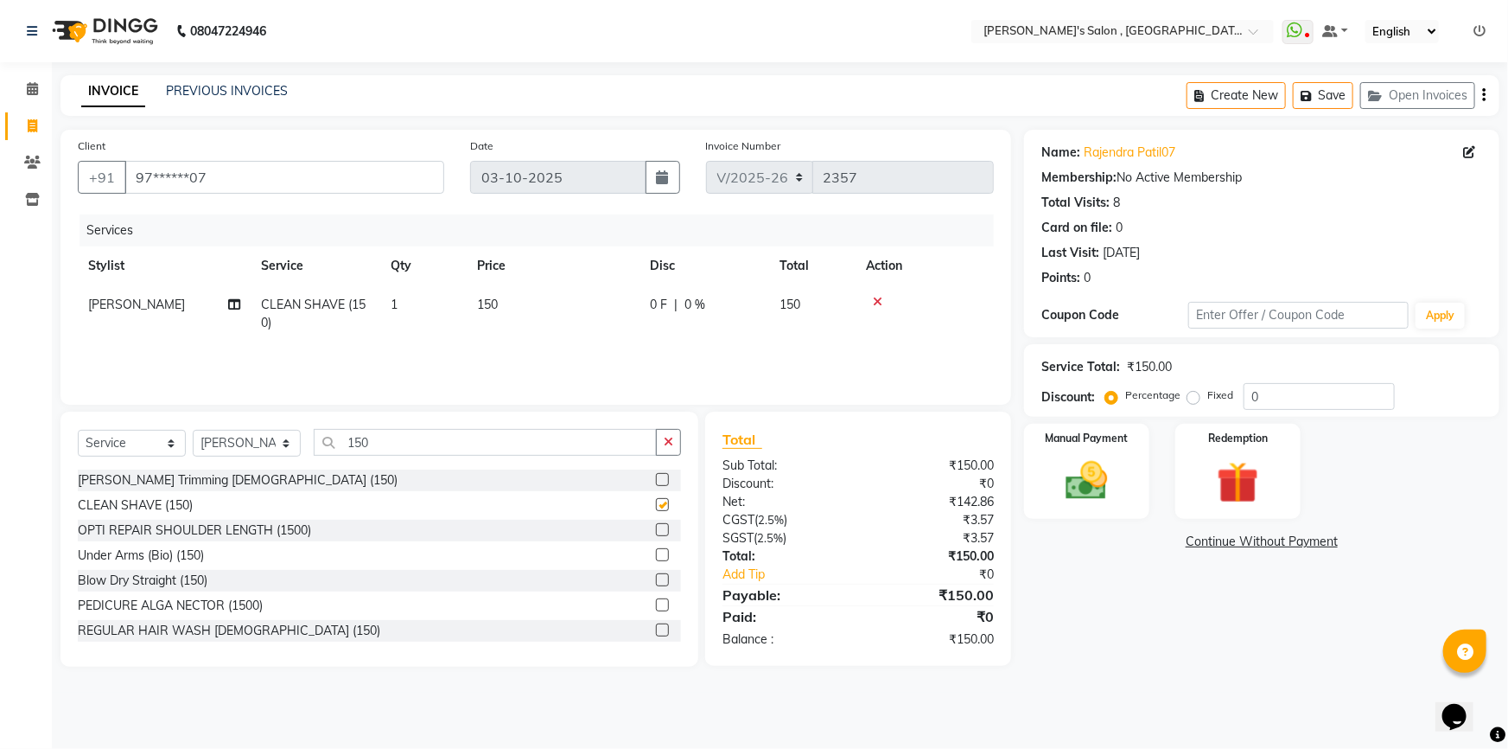
checkbox input "false"
click at [1106, 461] on img at bounding box center [1087, 481] width 71 height 50
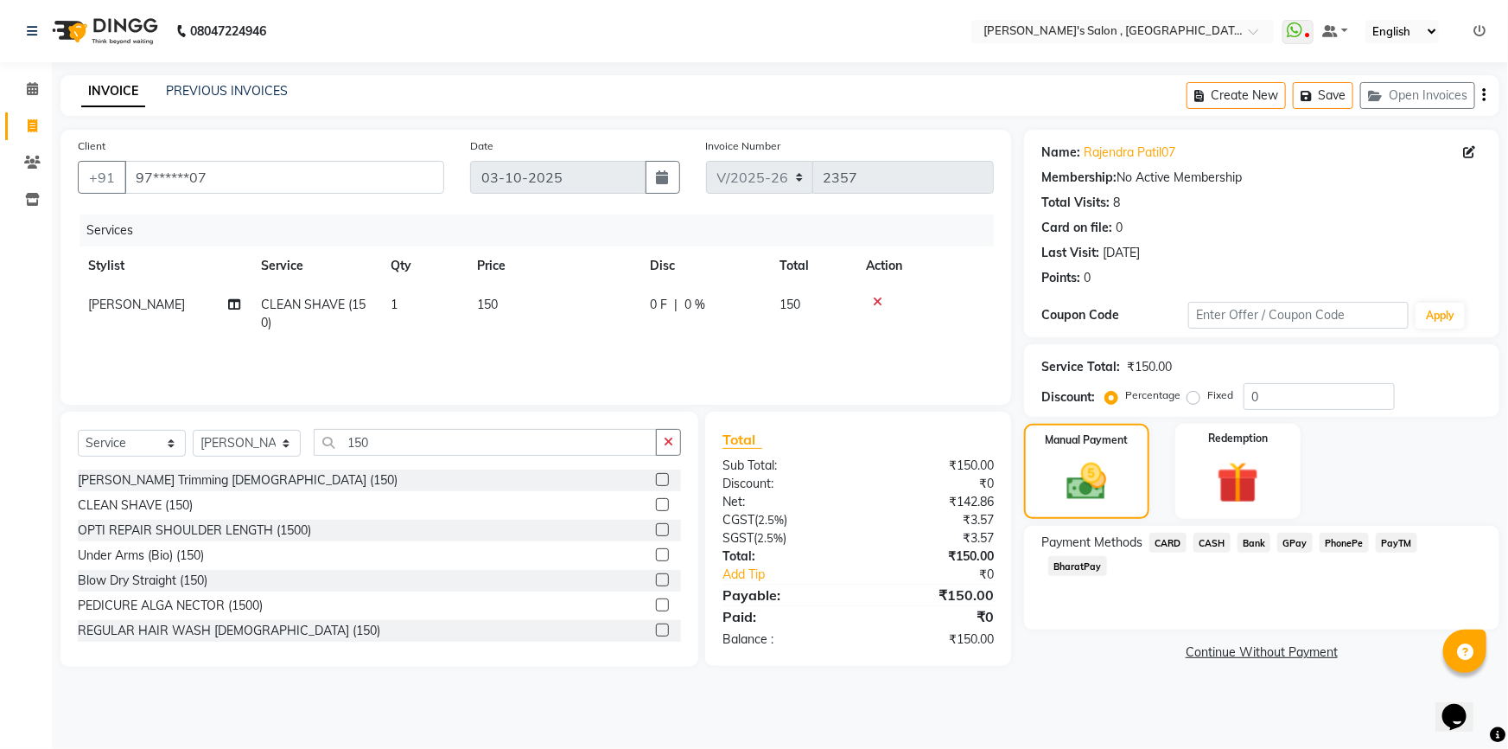
click at [1214, 536] on span "CASH" at bounding box center [1212, 542] width 37 height 20
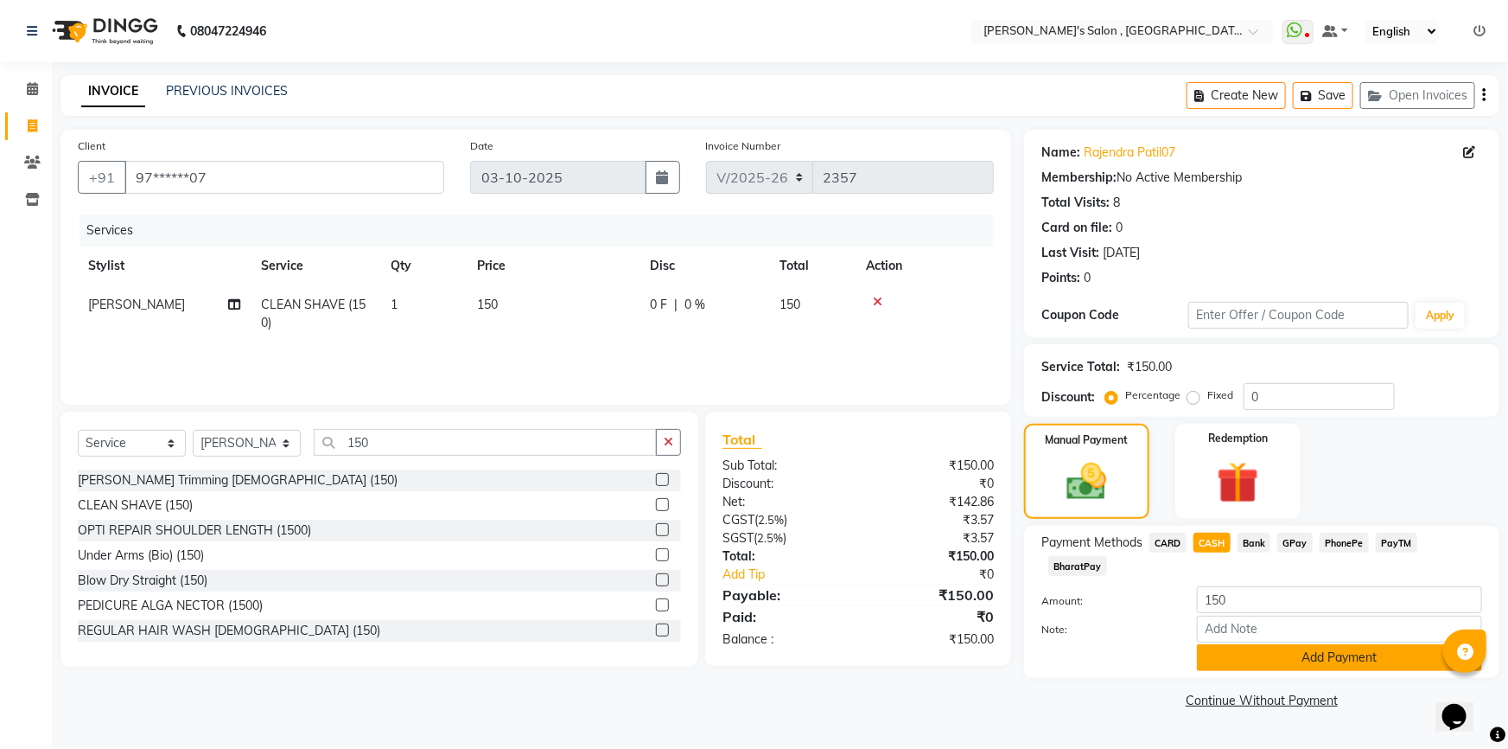
click at [1230, 644] on button "Add Payment" at bounding box center [1339, 657] width 285 height 27
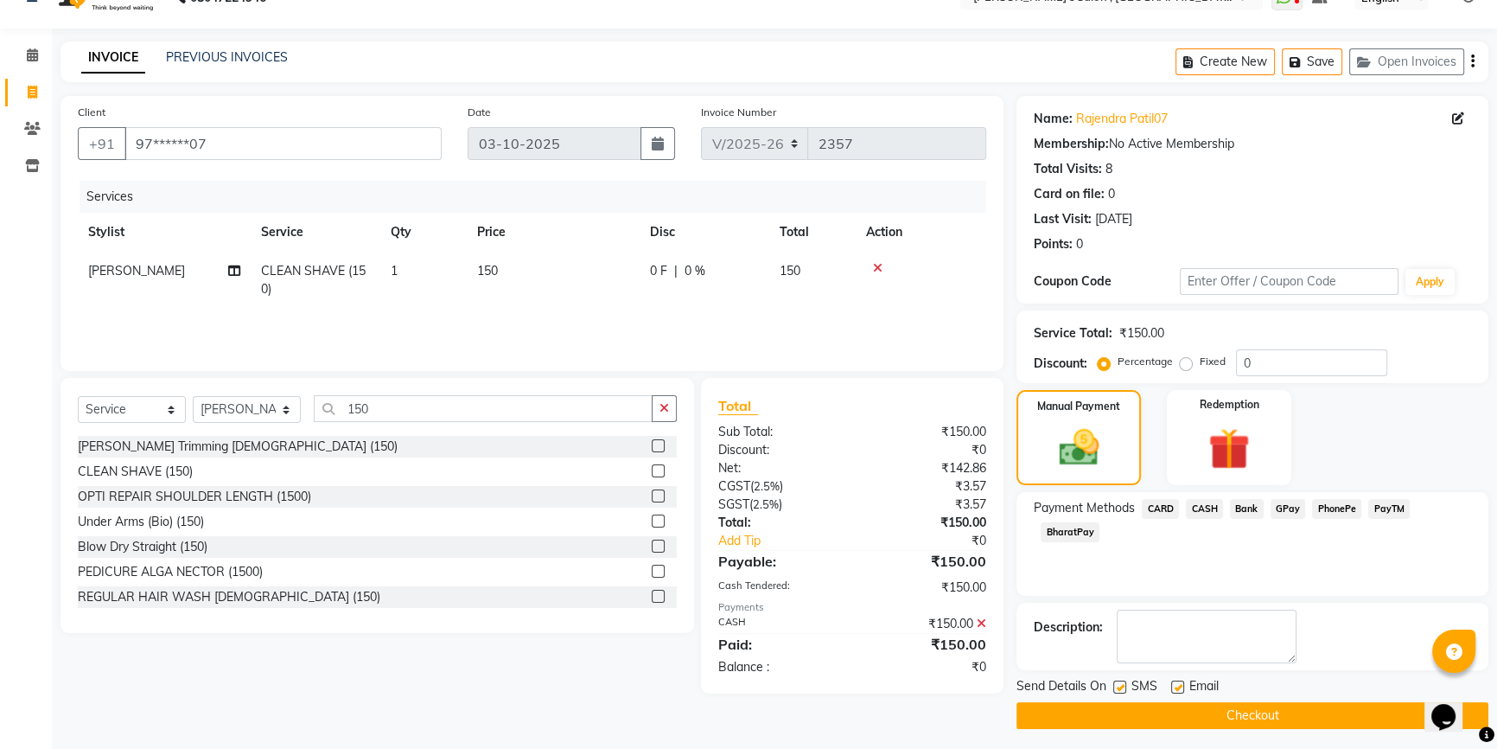
scroll to position [38, 0]
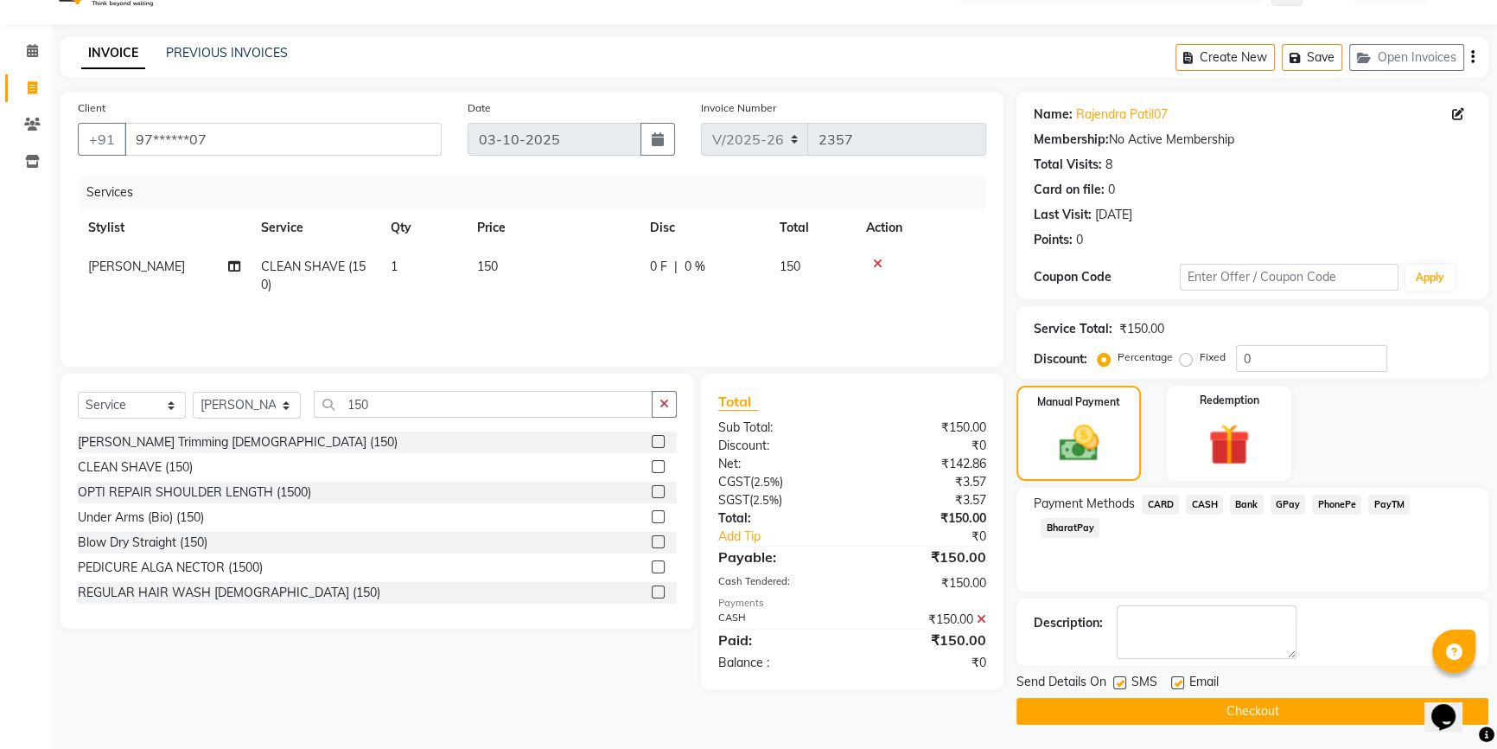
click at [1243, 722] on button "Checkout" at bounding box center [1253, 711] width 472 height 27
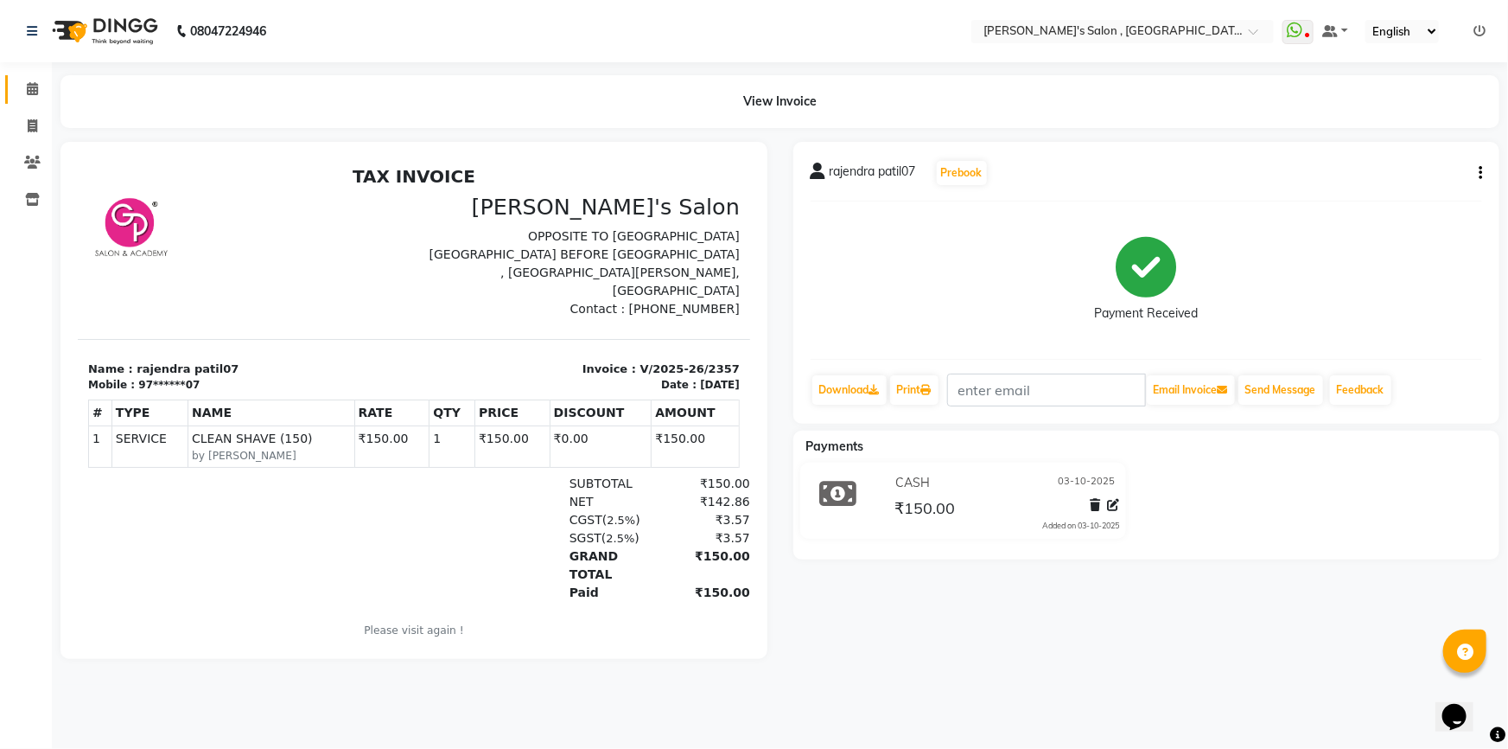
click at [25, 99] on link "Calendar" at bounding box center [25, 89] width 41 height 29
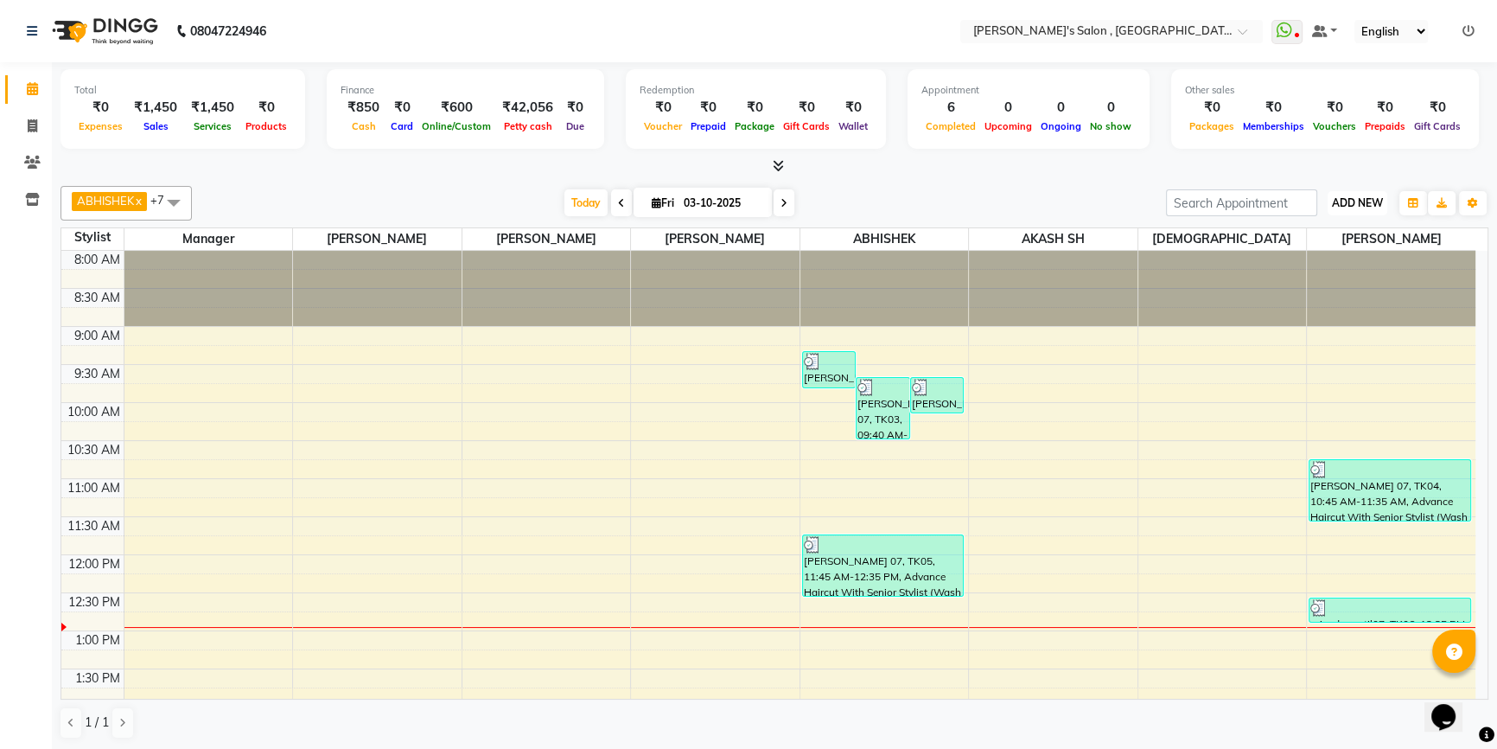
click at [1367, 196] on span "ADD NEW" at bounding box center [1357, 202] width 51 height 13
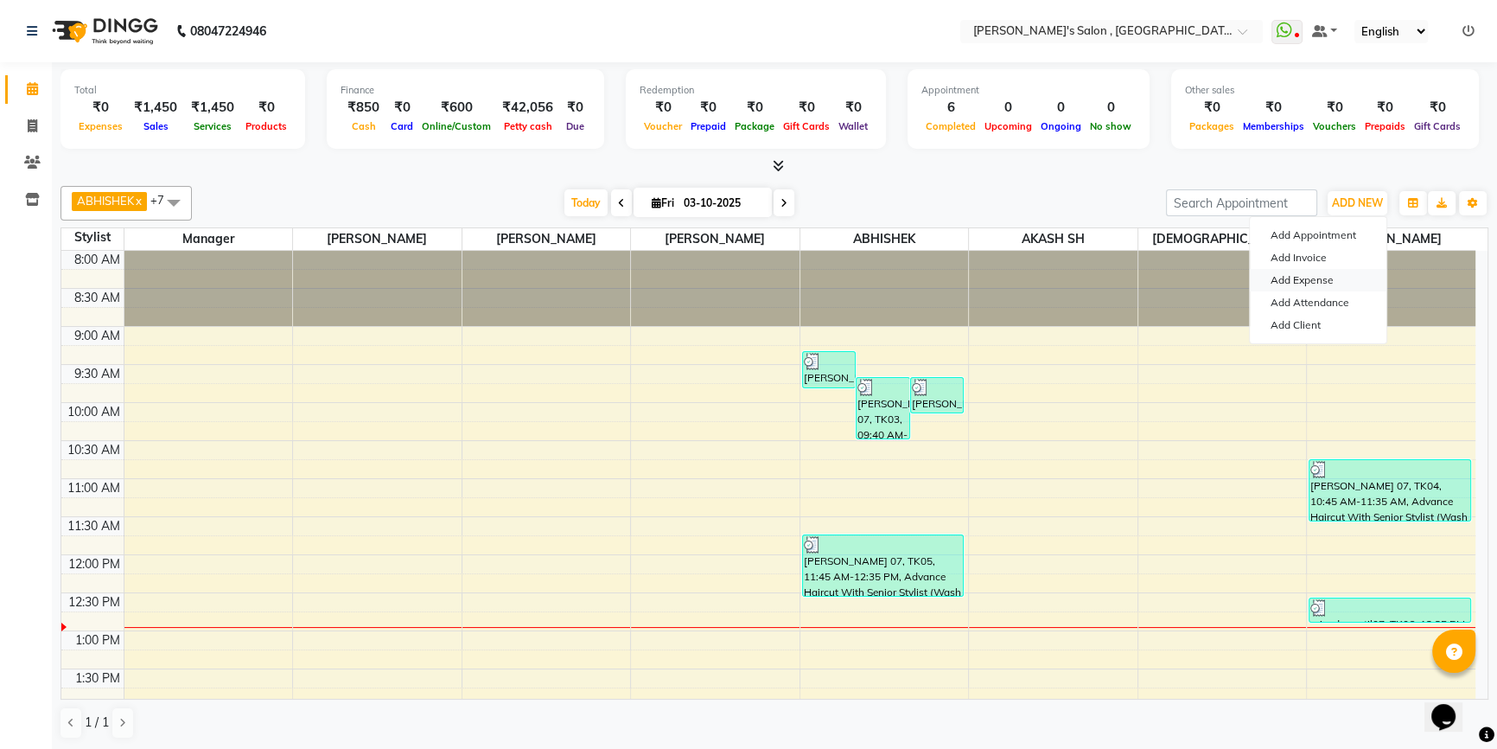
click at [1343, 285] on link "Add Expense" at bounding box center [1318, 280] width 137 height 22
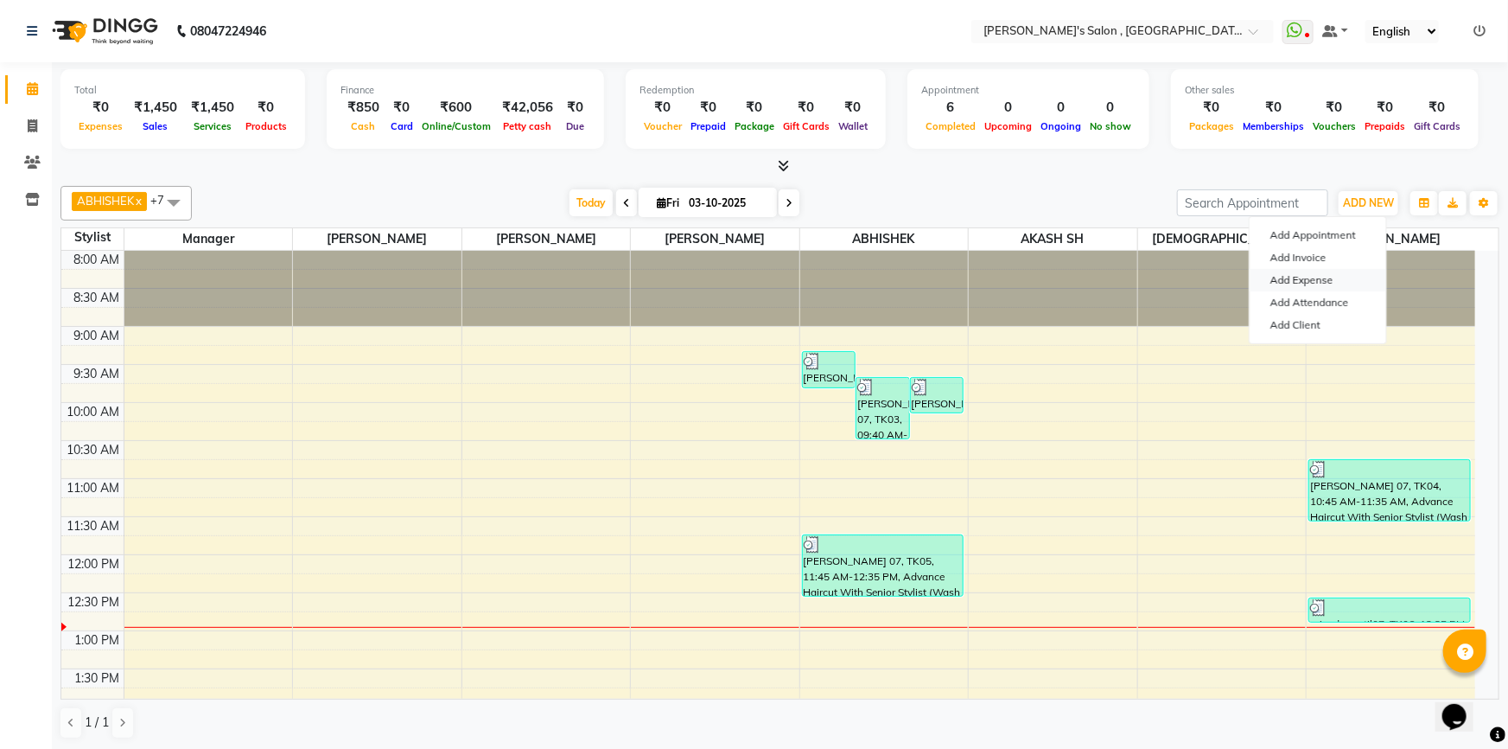
select select "1"
select select "6520"
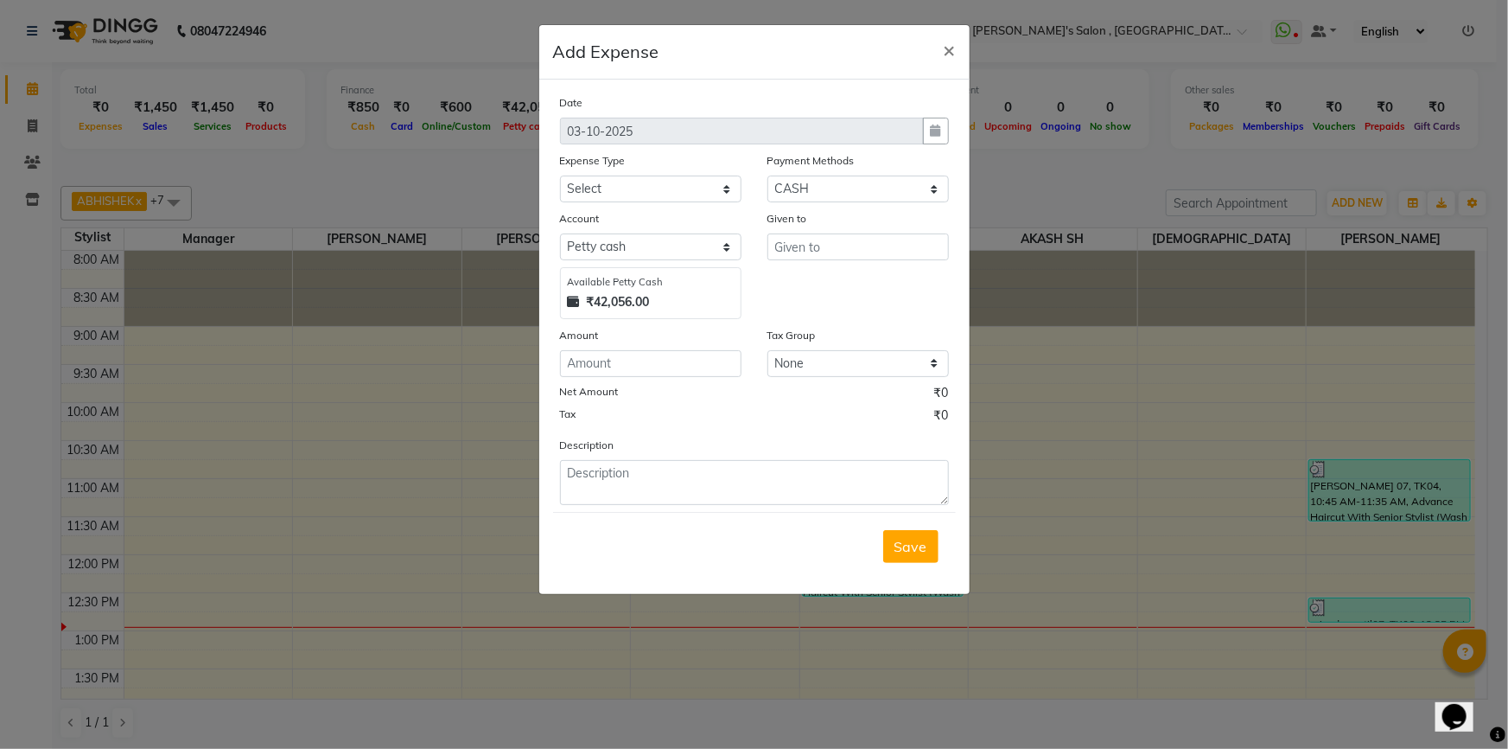
click at [940, 126] on div at bounding box center [936, 131] width 26 height 27
click at [611, 198] on select "Select Advance Salary BANK TRANFAR Cash transfer to hub Client Snacks DISTRIBUT…" at bounding box center [651, 188] width 182 height 27
select select "11136"
click at [560, 176] on select "Select Advance Salary BANK TRANFAR Cash transfer to hub Client Snacks DISTRIBUT…" at bounding box center [651, 188] width 182 height 27
click at [840, 245] on input "text" at bounding box center [859, 246] width 182 height 27
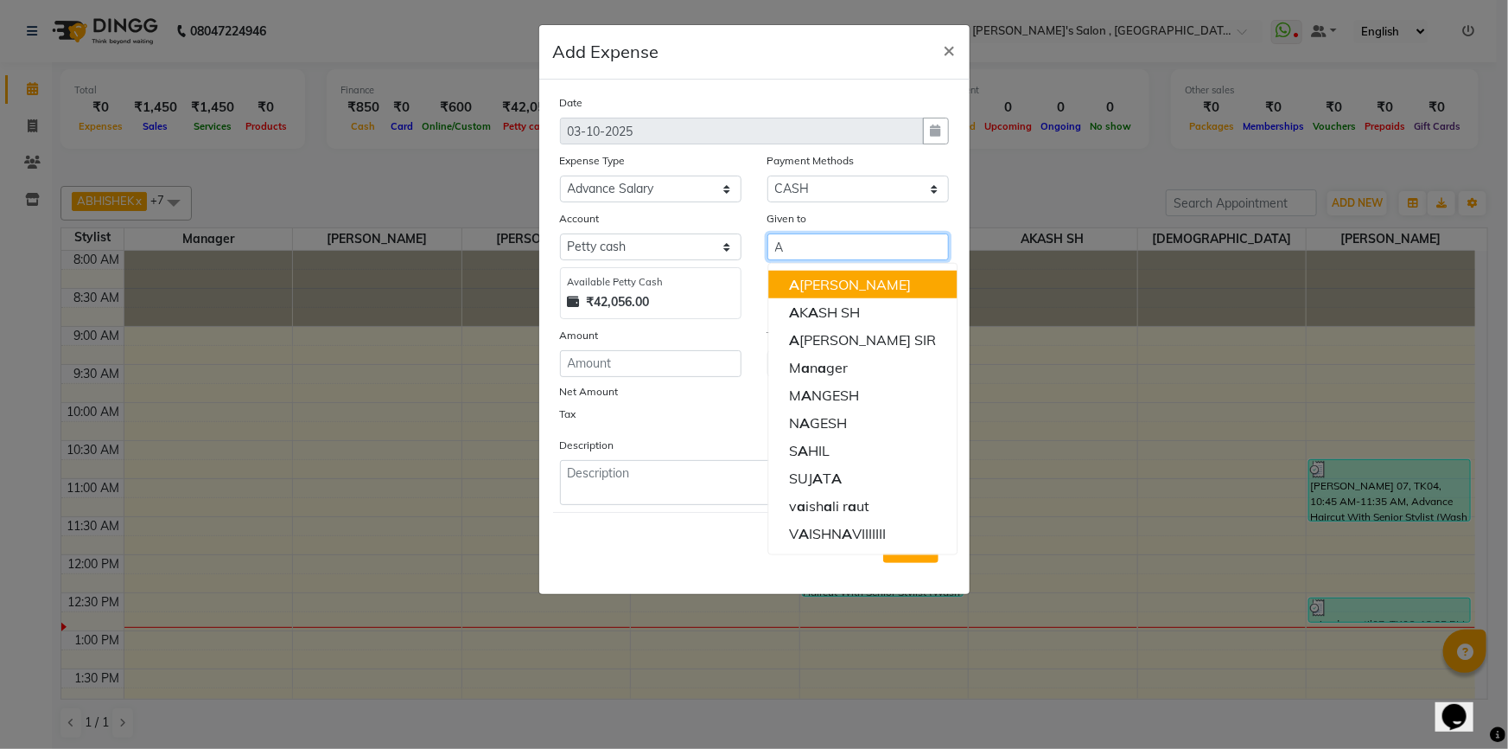
click at [835, 288] on ngb-highlight "A [PERSON_NAME]" at bounding box center [850, 284] width 122 height 17
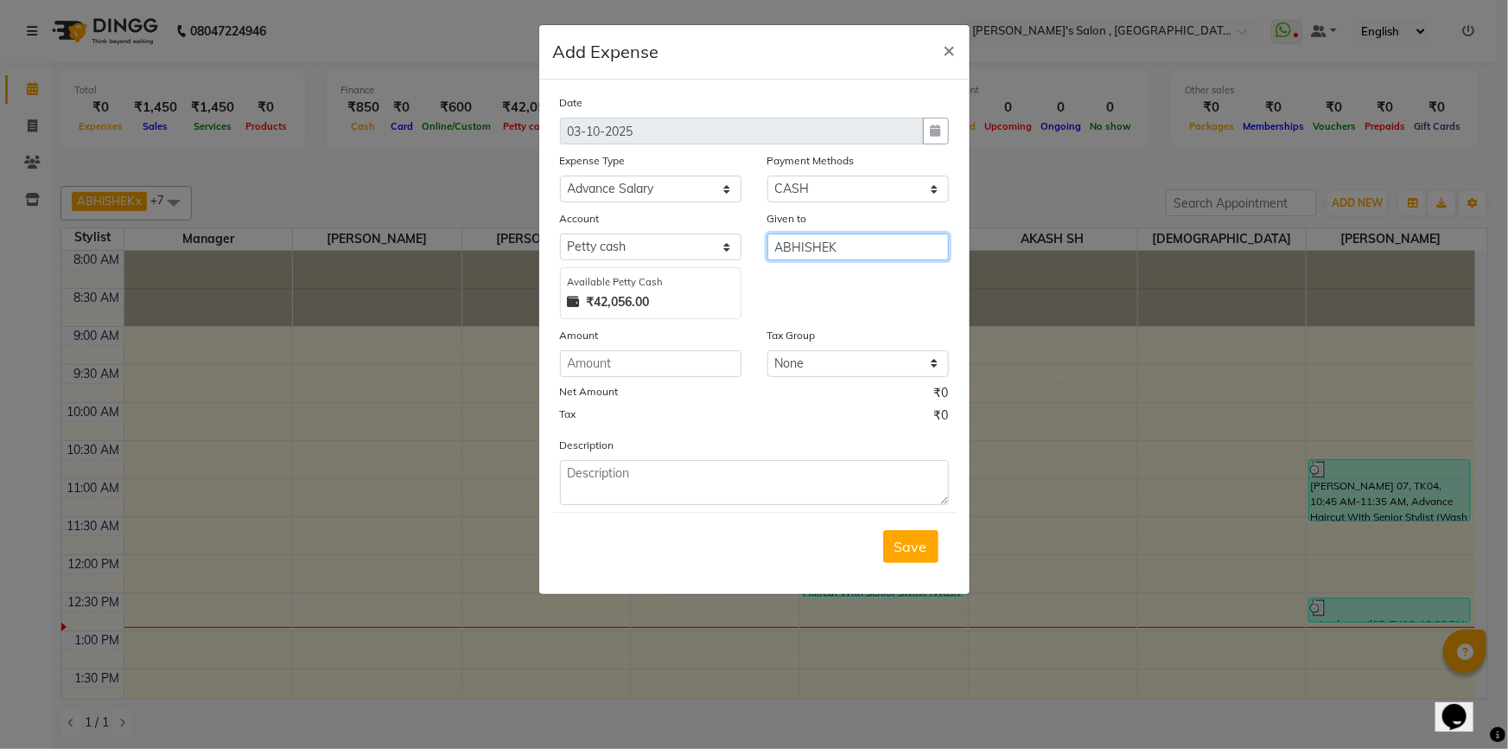
type input "ABHISHEK"
click at [634, 360] on input "number" at bounding box center [651, 363] width 182 height 27
type input "500"
click at [929, 551] on button "Save" at bounding box center [910, 546] width 55 height 33
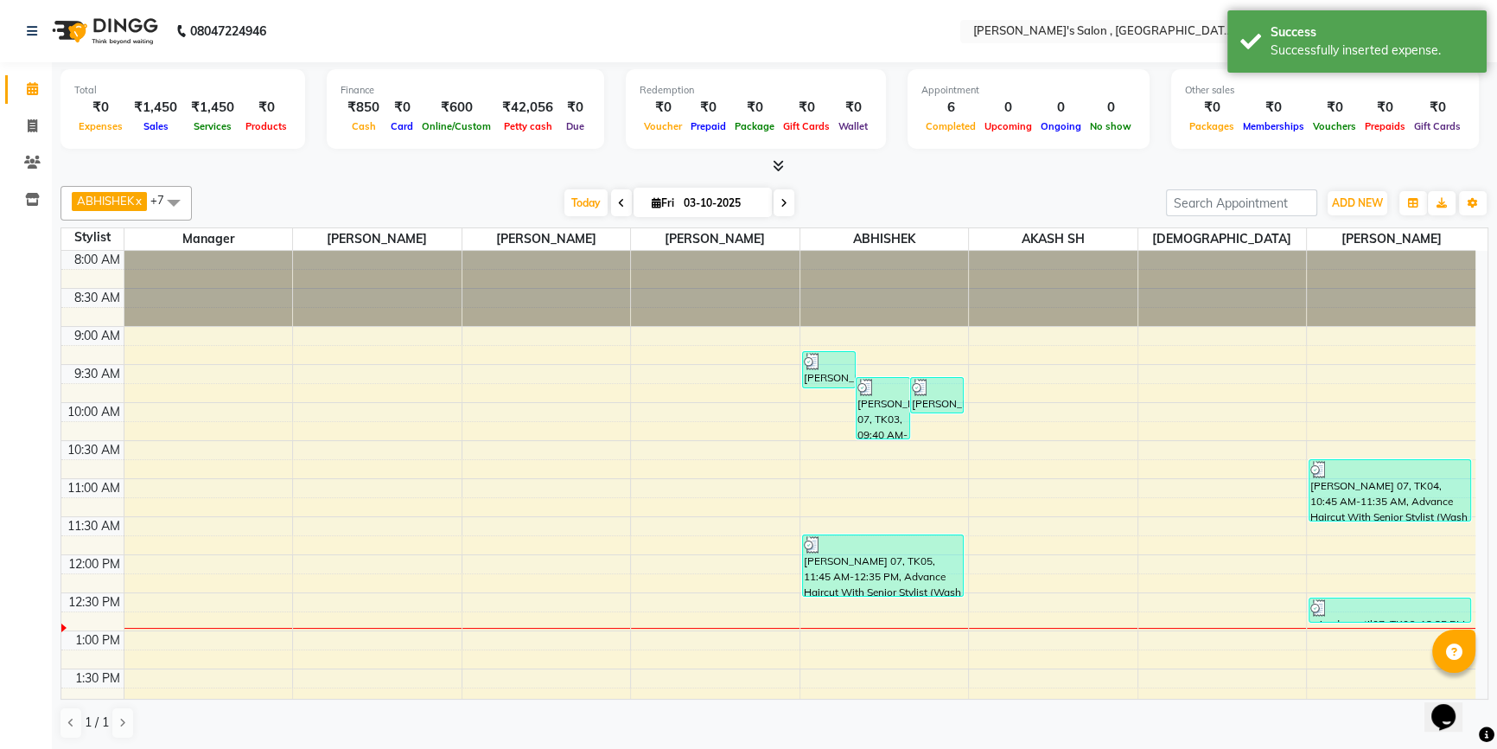
click at [698, 20] on nav "08047224946 Select Location × Girja's Salon , Chikalthana WhatsApp Status ✕ Sta…" at bounding box center [748, 31] width 1497 height 62
click at [1481, 123] on div "Total ₹0 Expenses ₹1,450 Sales ₹1,450 Services ₹0 Products Finance ₹850 Cash ₹0…" at bounding box center [775, 111] width 1428 height 85
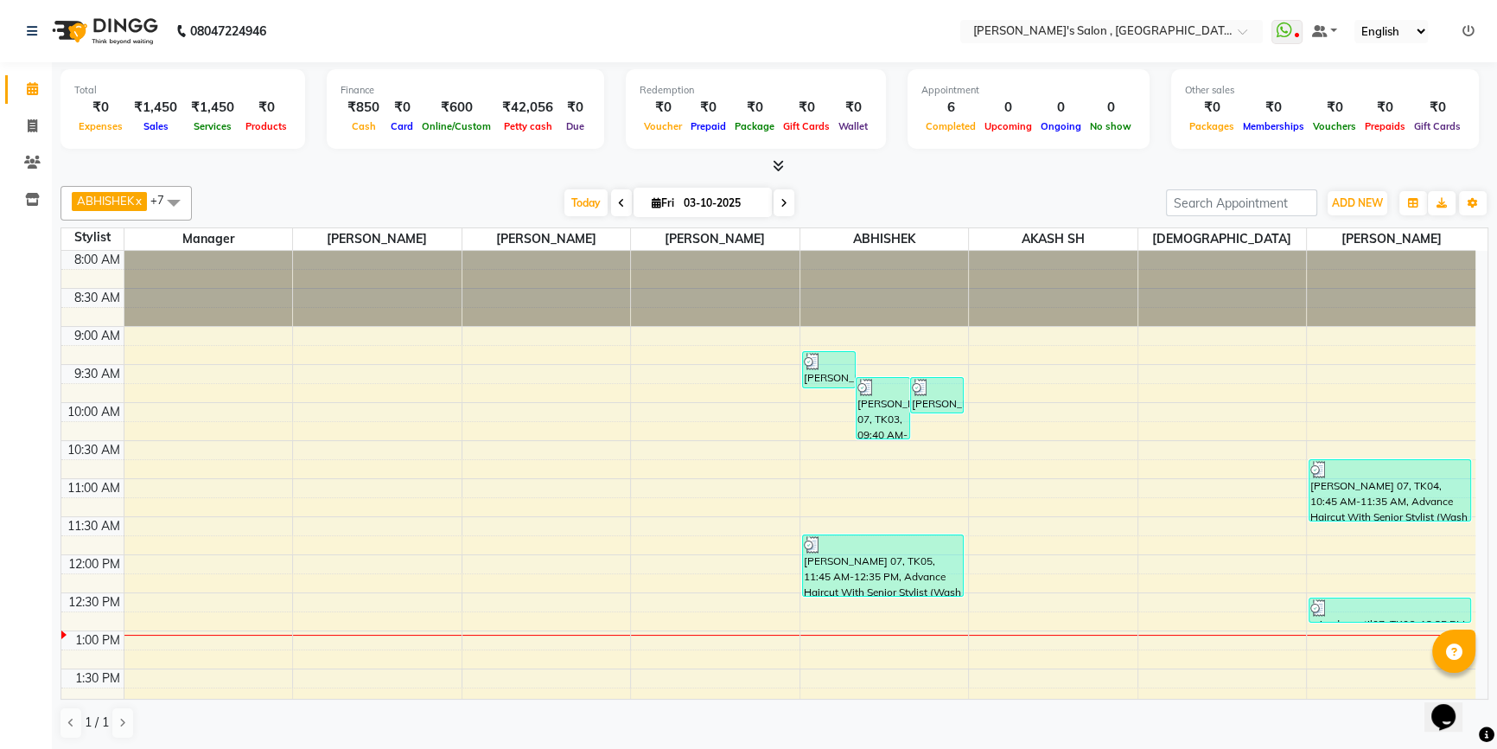
click at [1467, 31] on icon at bounding box center [1469, 31] width 12 height 12
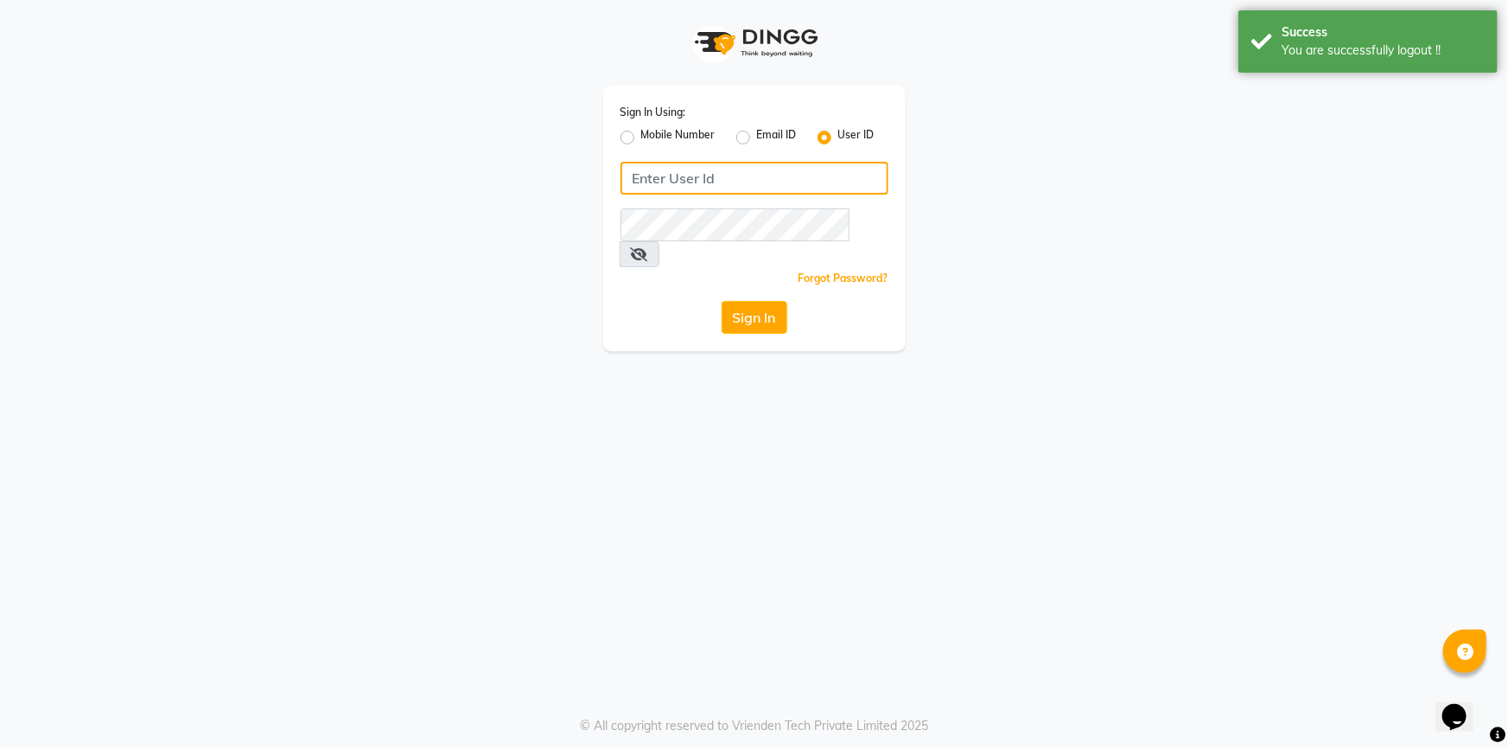
type input "7887369666"
click at [702, 139] on label "Mobile Number" at bounding box center [678, 137] width 74 height 21
click at [653, 138] on input "Mobile Number" at bounding box center [646, 132] width 11 height 11
radio input "true"
radio input "false"
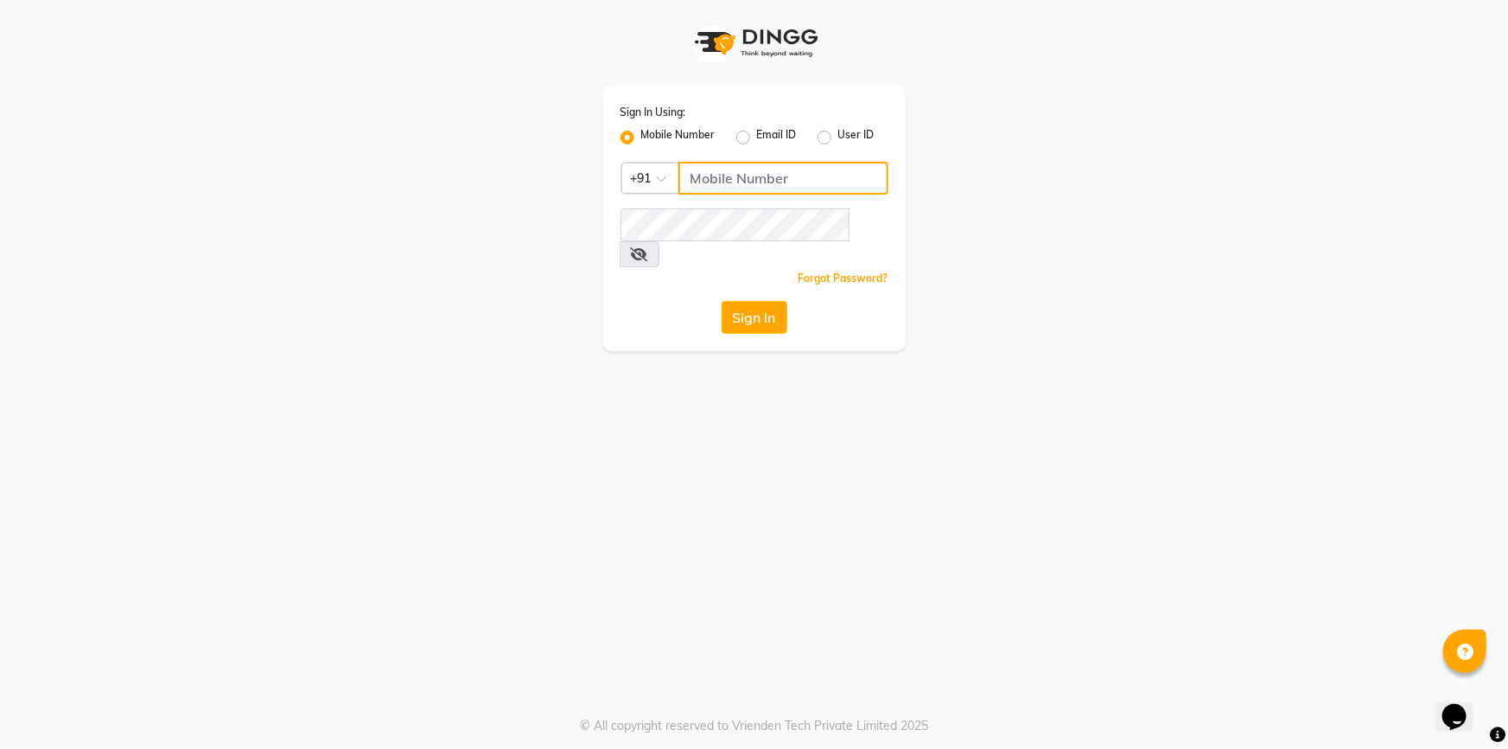
click at [738, 177] on input "Username" at bounding box center [784, 178] width 210 height 33
type input "8766842947"
click at [580, 298] on div "Sign In Using: Mobile Number Email ID User ID Country Code × [PHONE_NUMBER] Rem…" at bounding box center [754, 175] width 985 height 351
click at [732, 304] on button "Sign In" at bounding box center [755, 317] width 66 height 33
